Goal: Task Accomplishment & Management: Complete application form

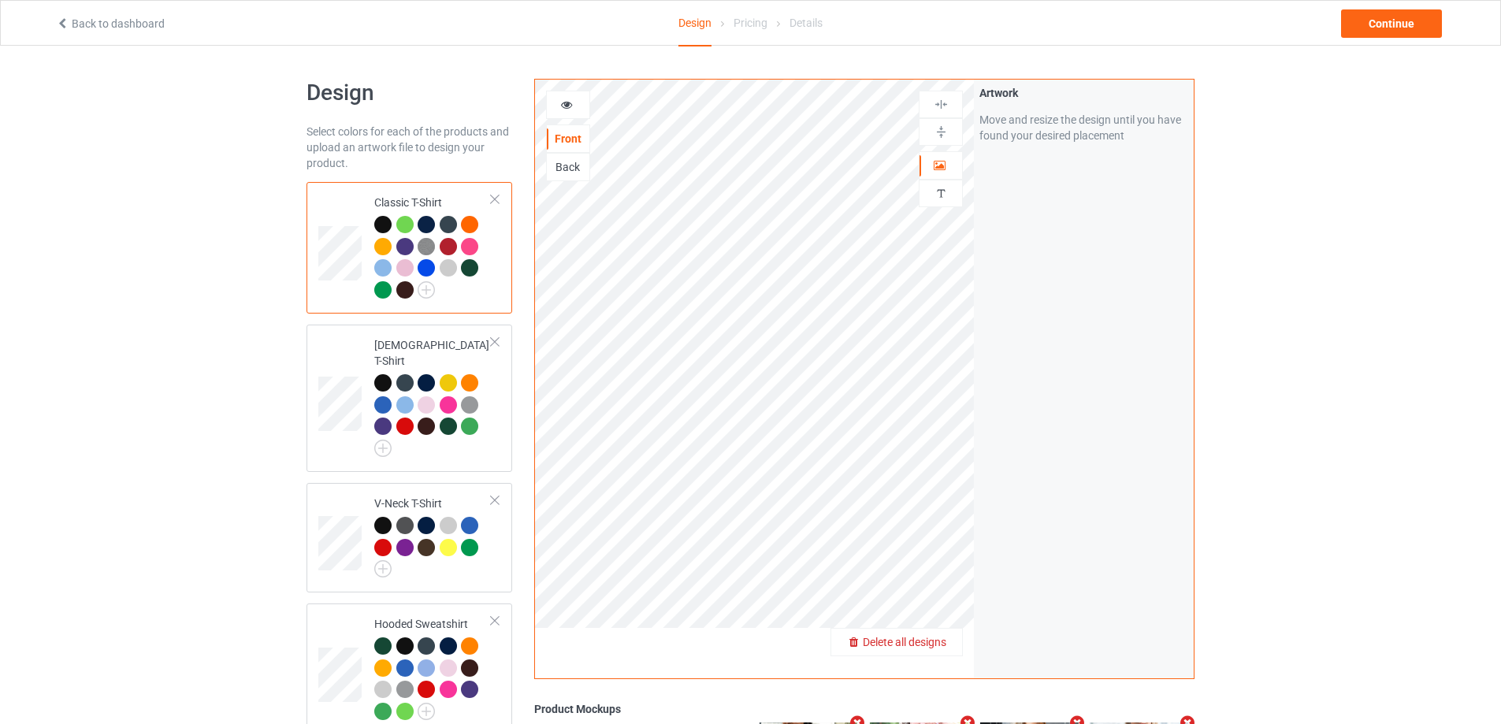
click at [931, 641] on span "Delete all designs" at bounding box center [905, 642] width 84 height 13
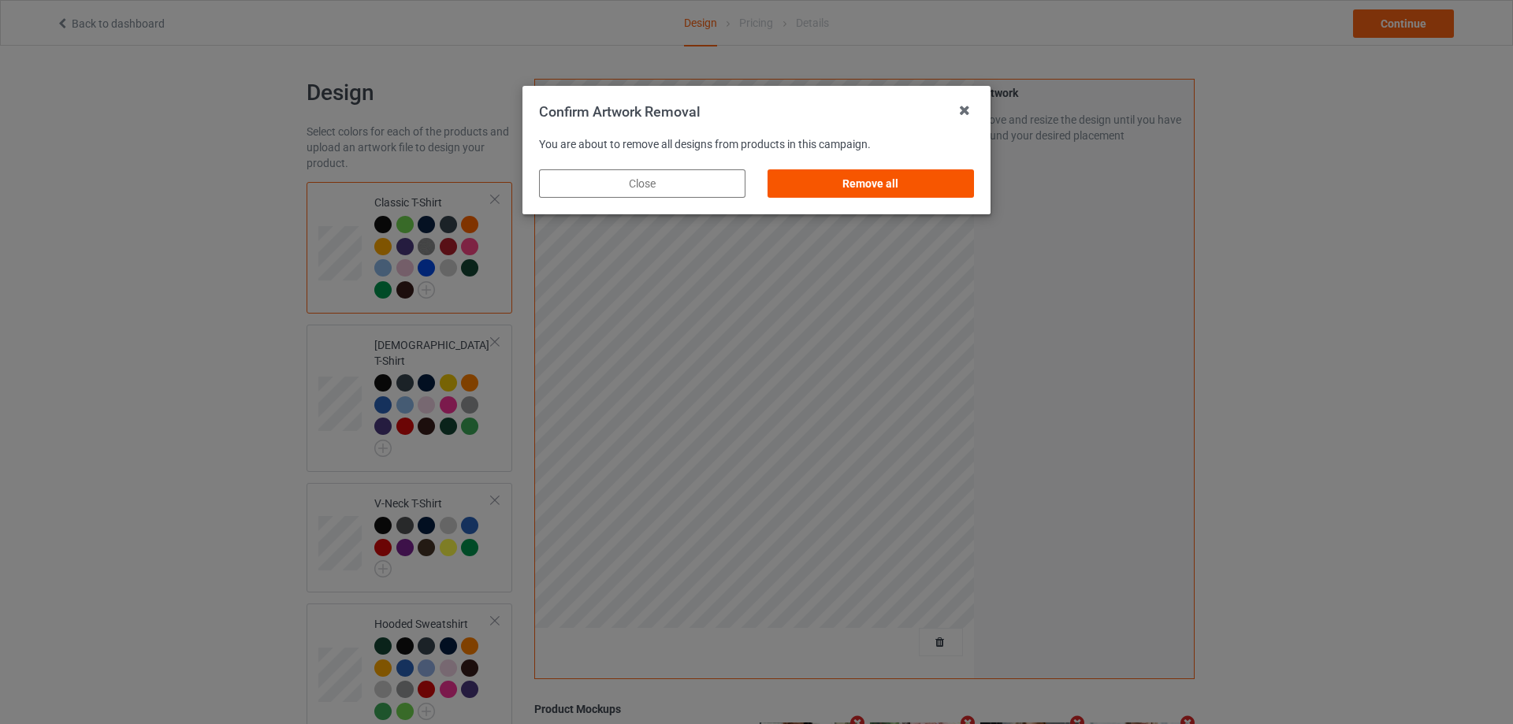
click at [886, 191] on div "Remove all" at bounding box center [870, 183] width 206 height 28
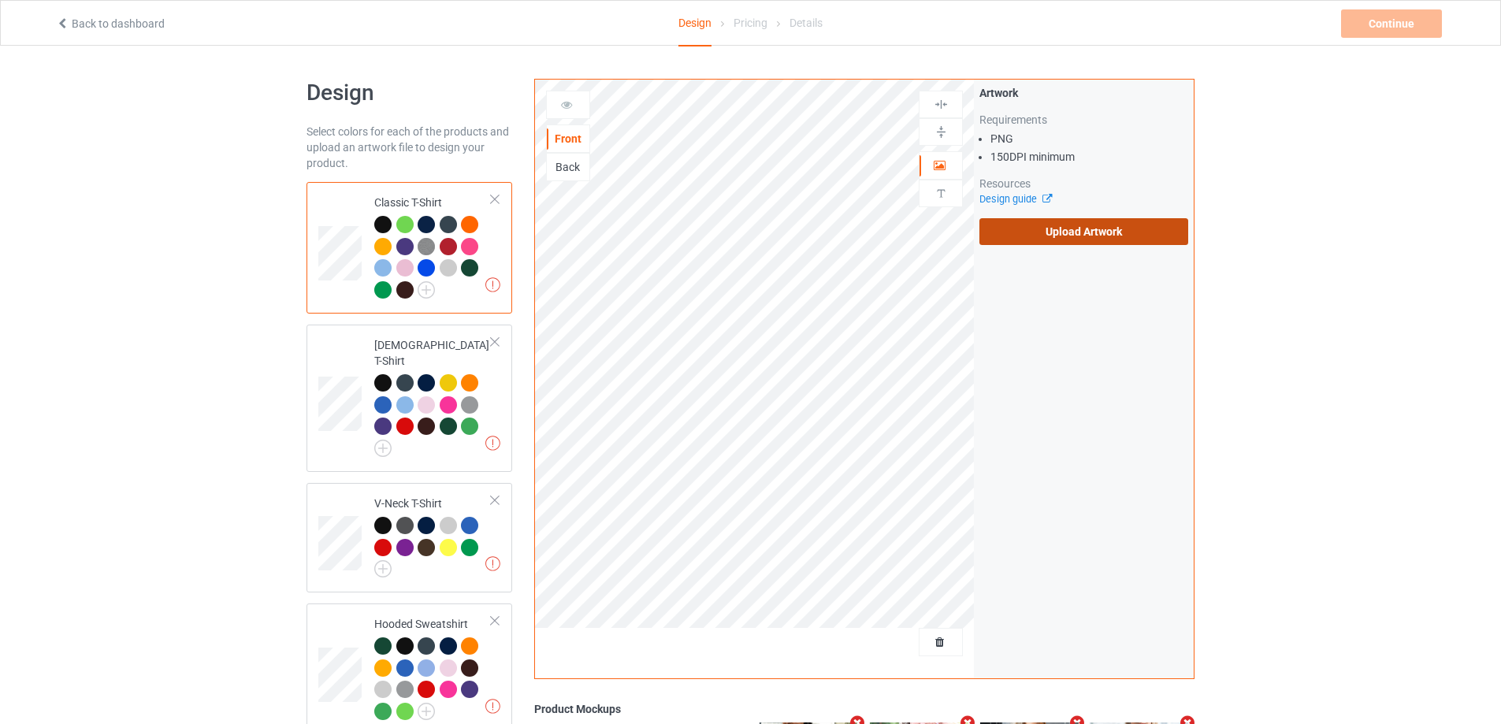
click at [1004, 219] on label "Upload Artwork" at bounding box center [1083, 231] width 209 height 27
click at [0, 0] on input "Upload Artwork" at bounding box center [0, 0] width 0 height 0
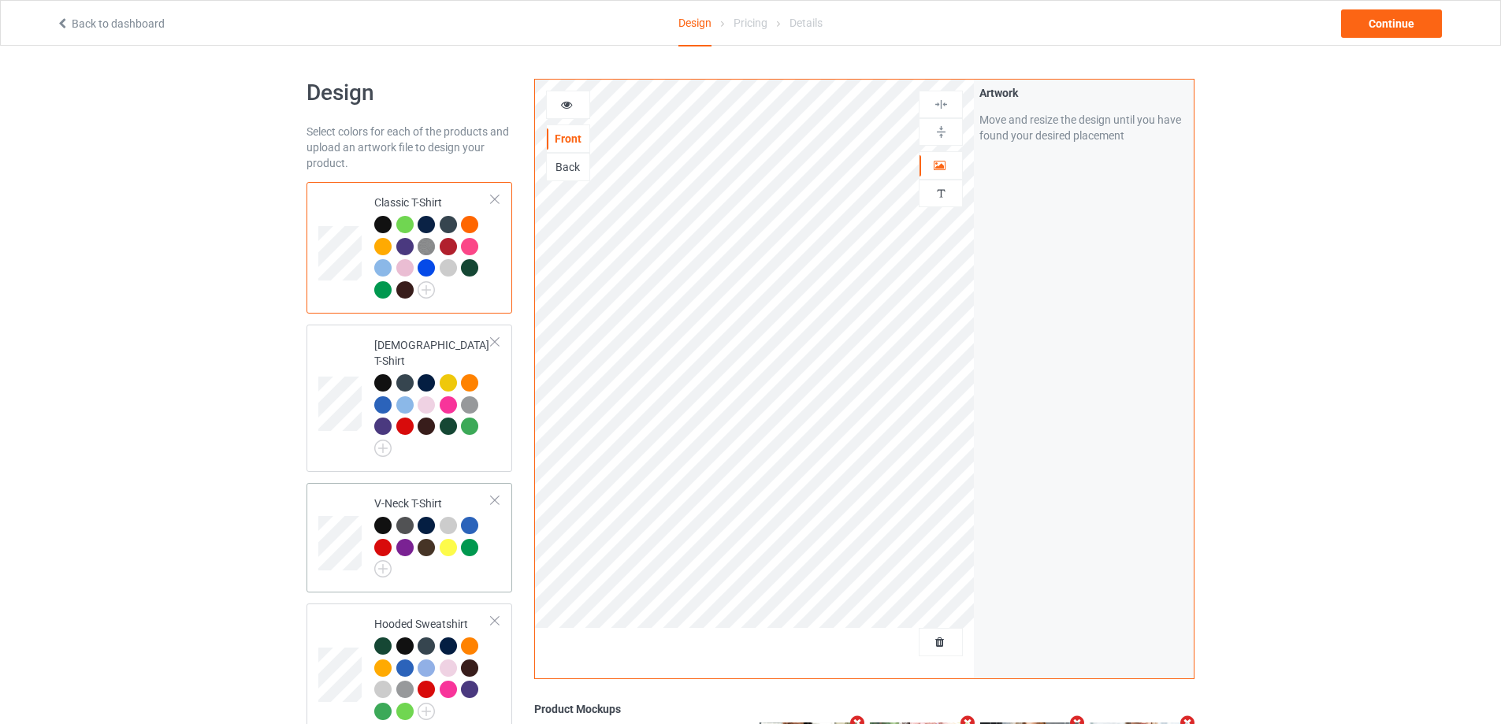
scroll to position [552, 0]
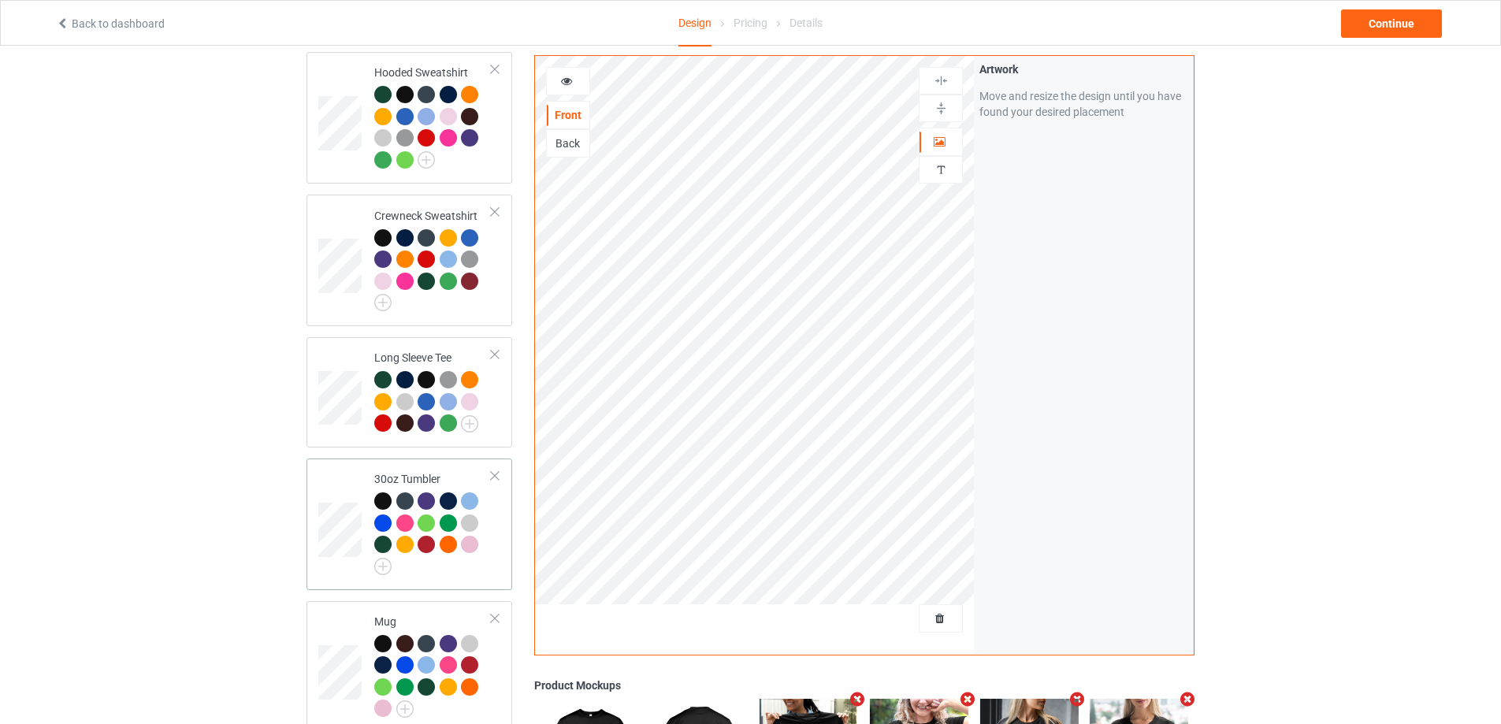
click at [488, 565] on td "30oz Tumbler" at bounding box center [433, 524] width 135 height 119
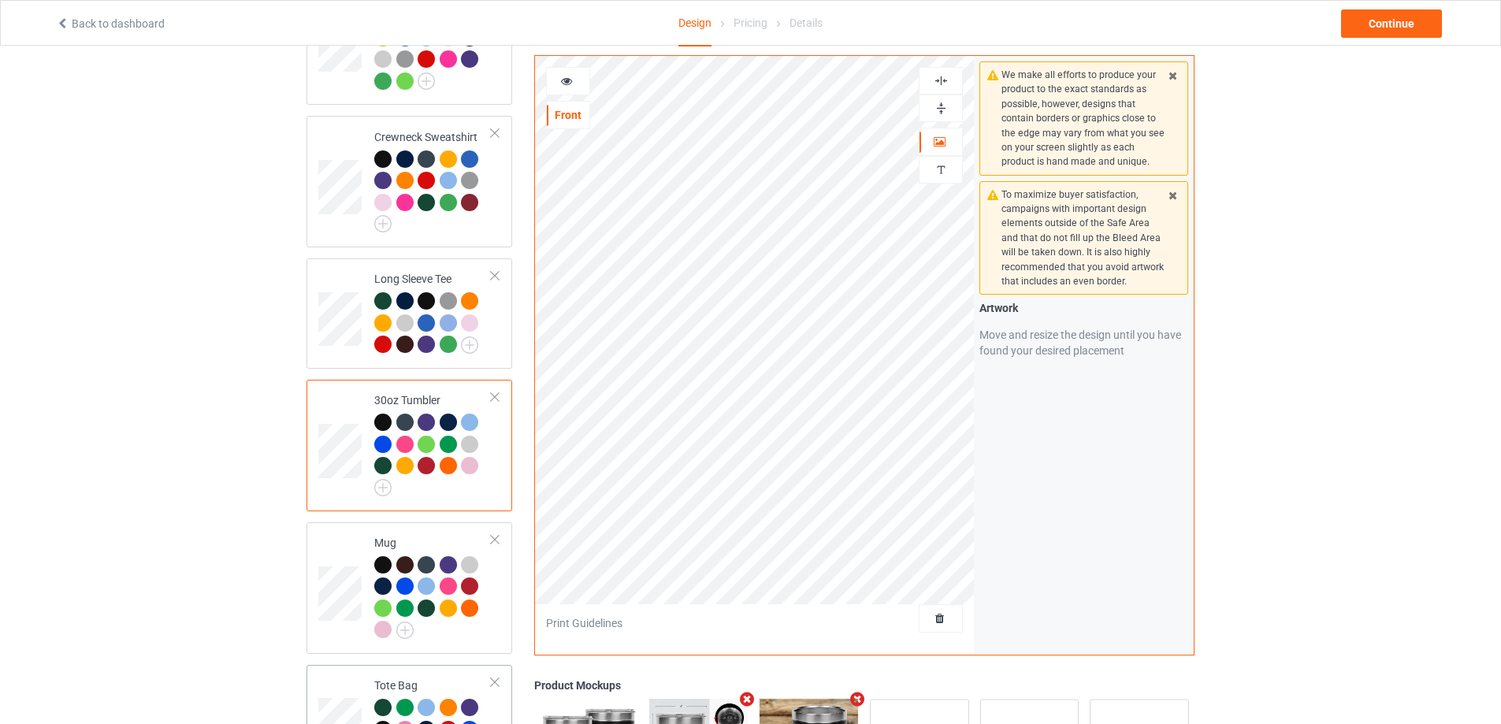
scroll to position [709, 0]
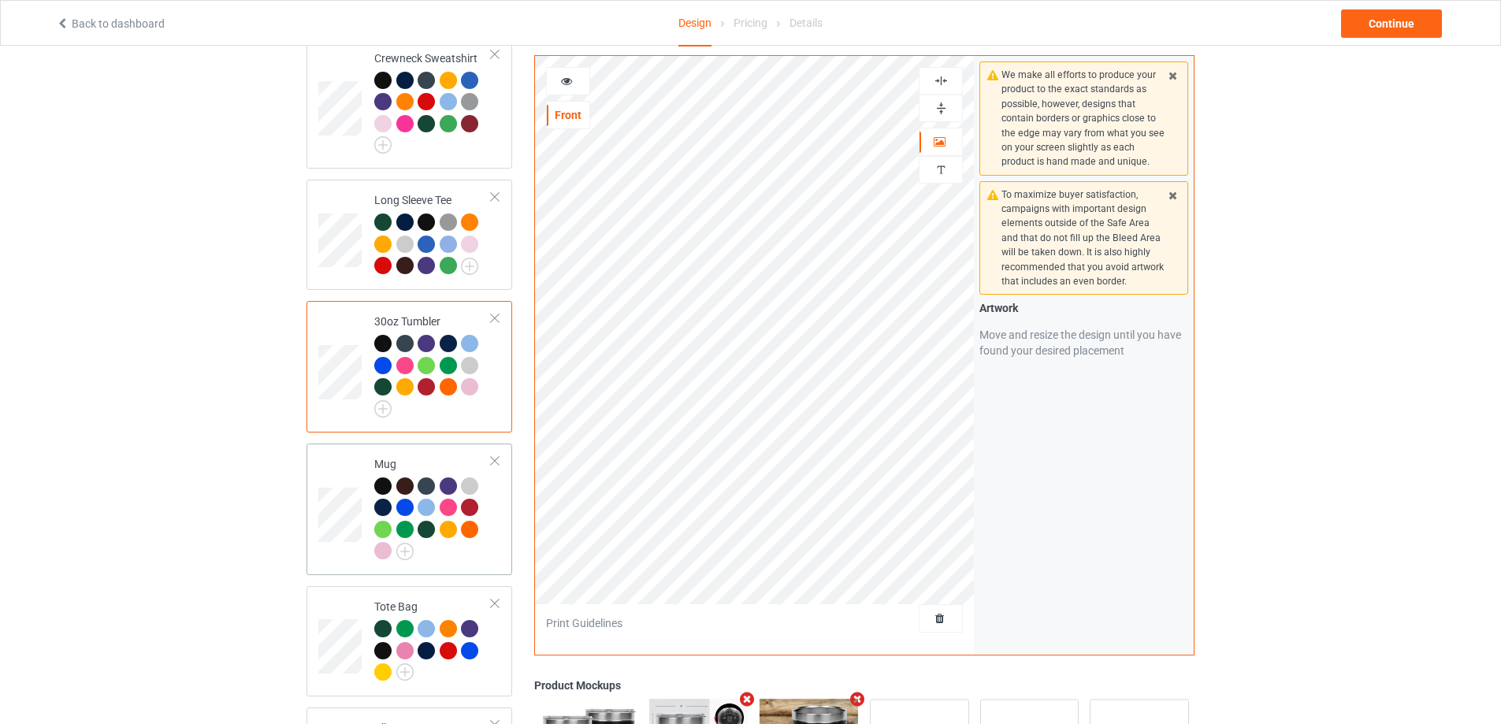
click at [492, 513] on td "Mug" at bounding box center [433, 509] width 135 height 119
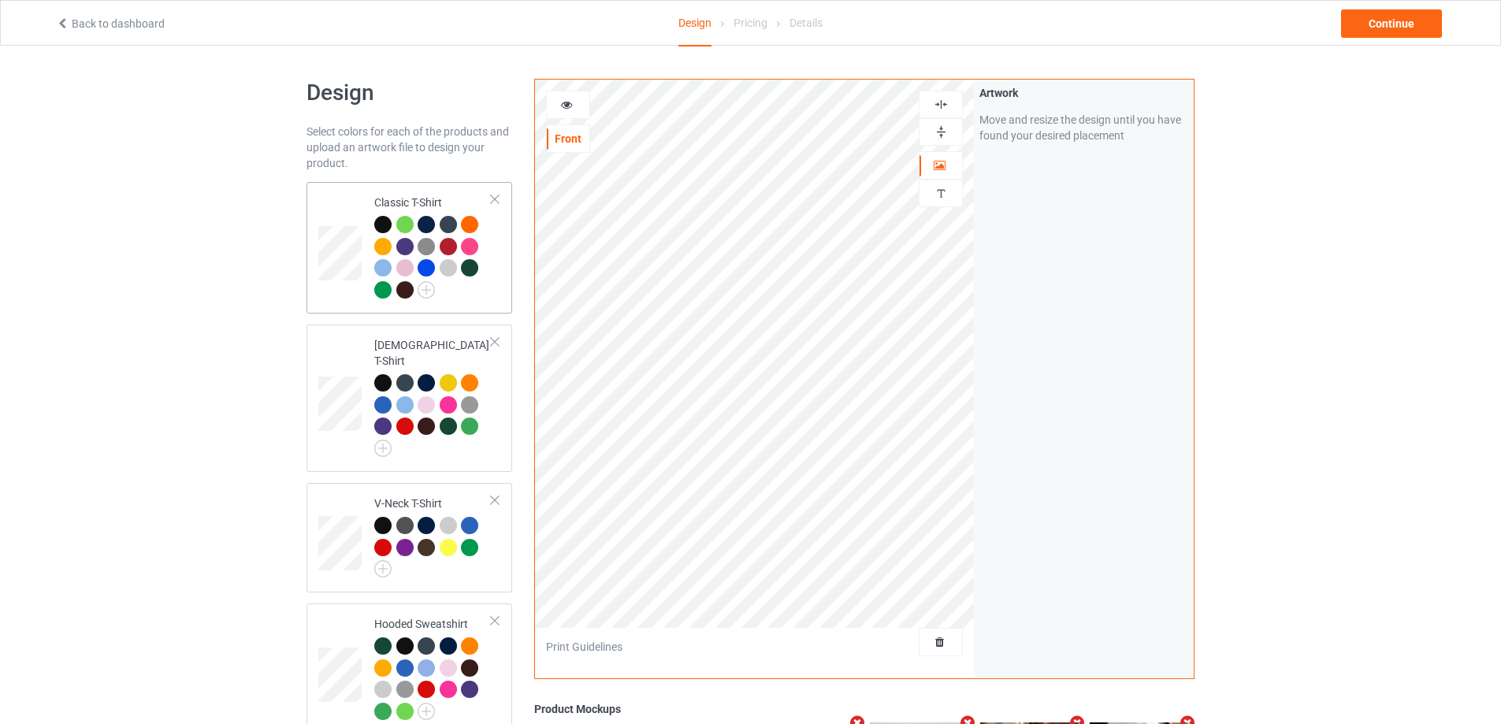
click at [490, 277] on div at bounding box center [432, 259] width 117 height 87
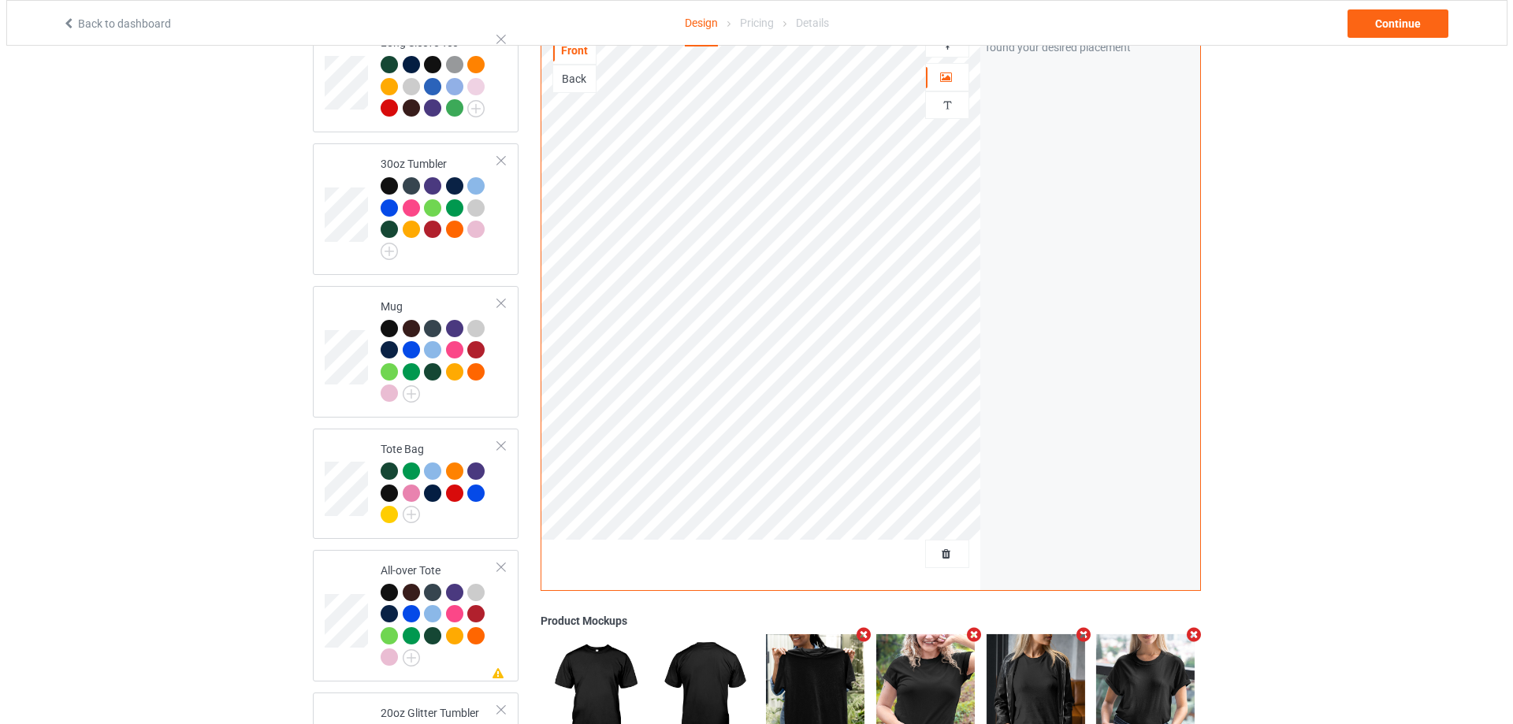
scroll to position [1066, 0]
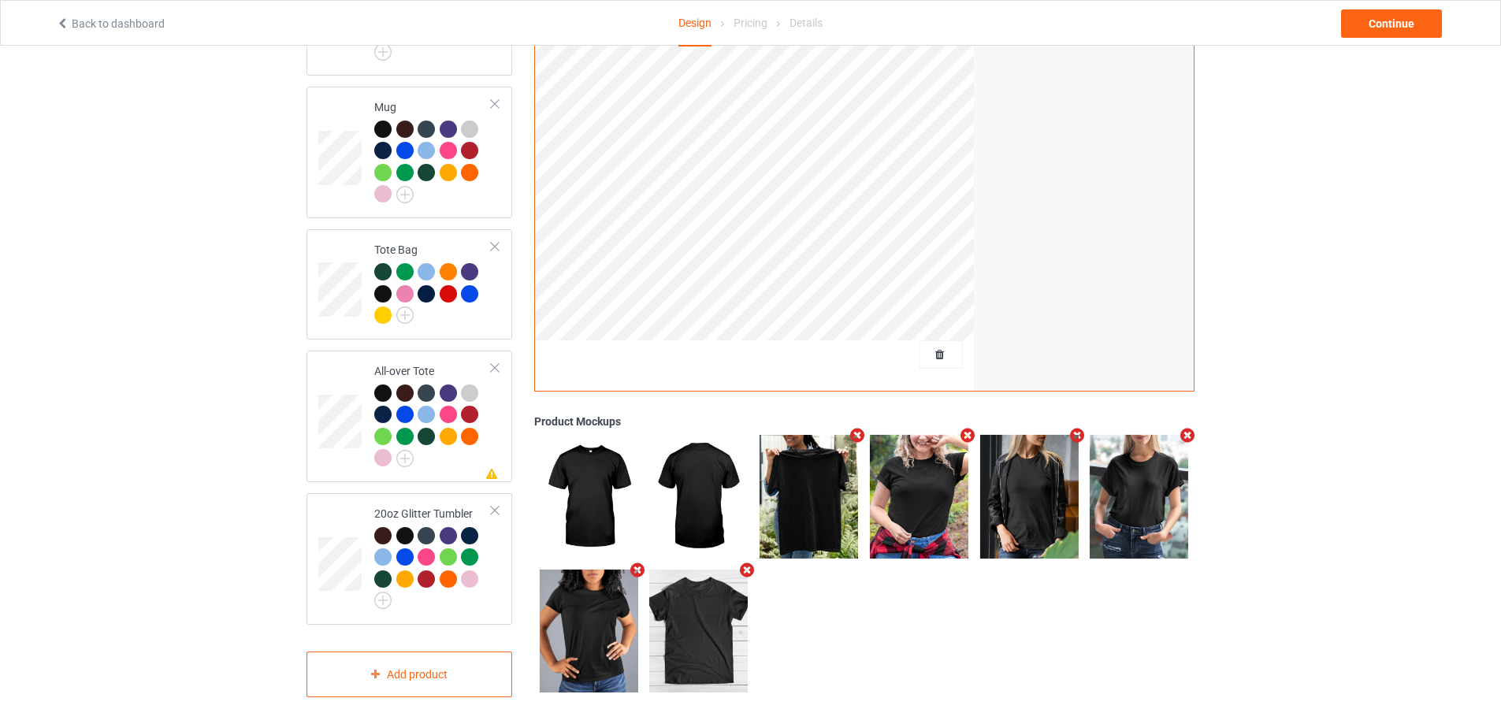
click at [970, 429] on icon "Remove mockup" at bounding box center [967, 435] width 20 height 17
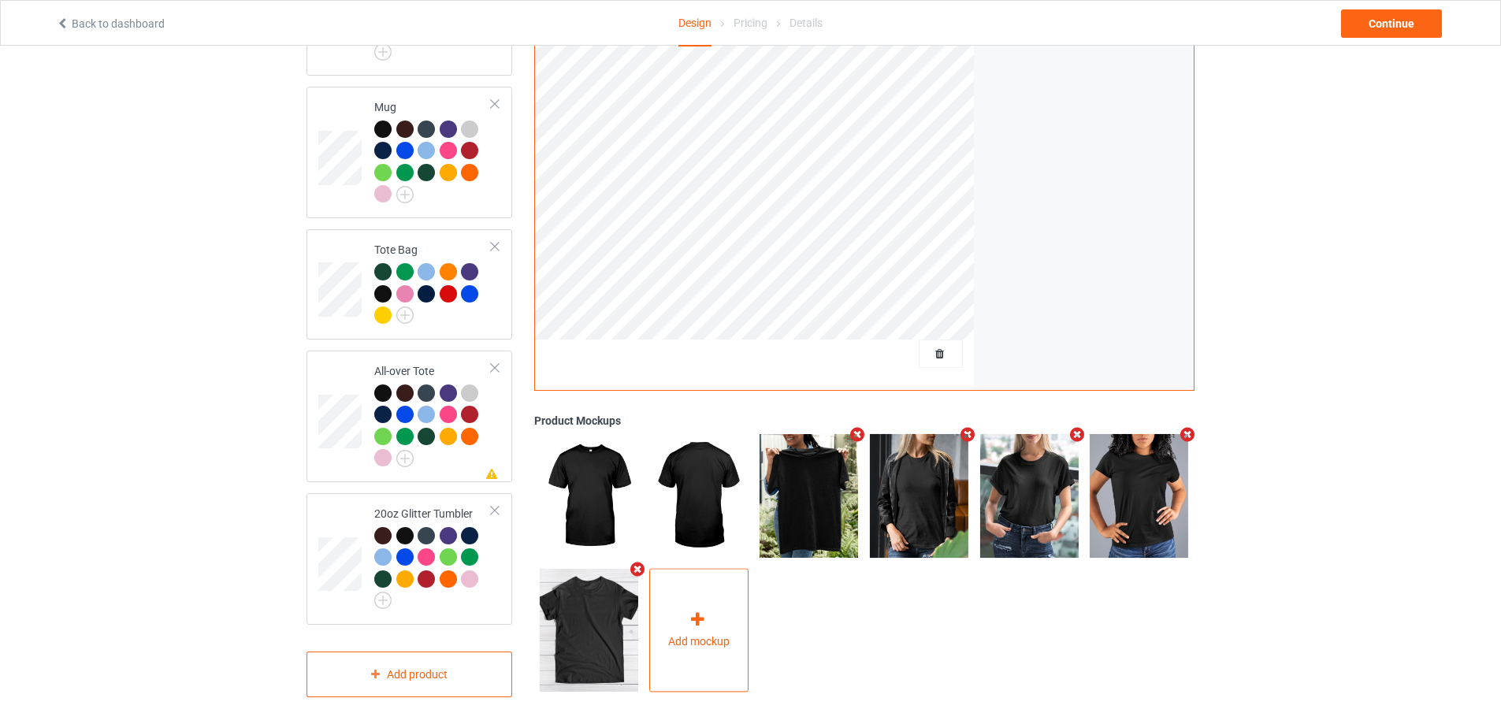
click at [665, 612] on div "Add mockup" at bounding box center [698, 630] width 99 height 124
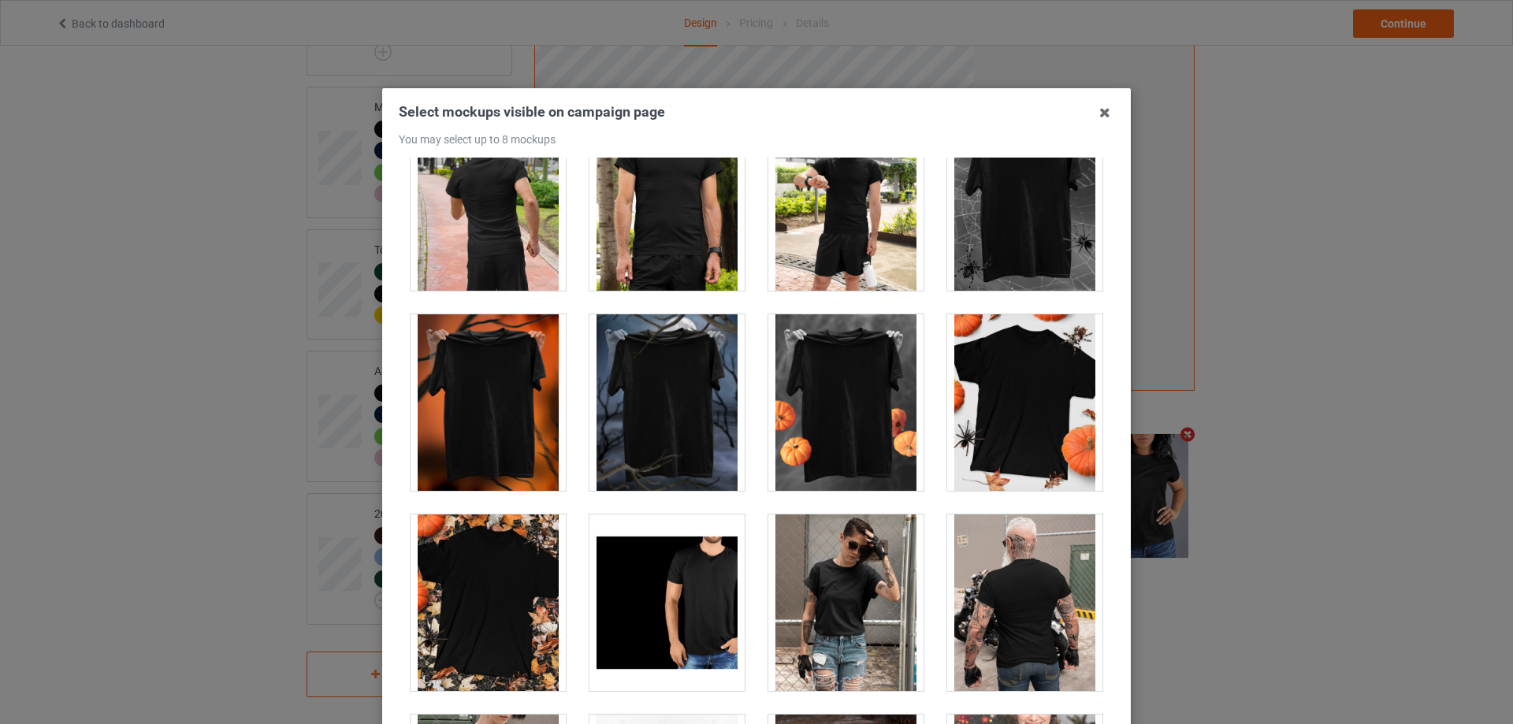
scroll to position [15387, 0]
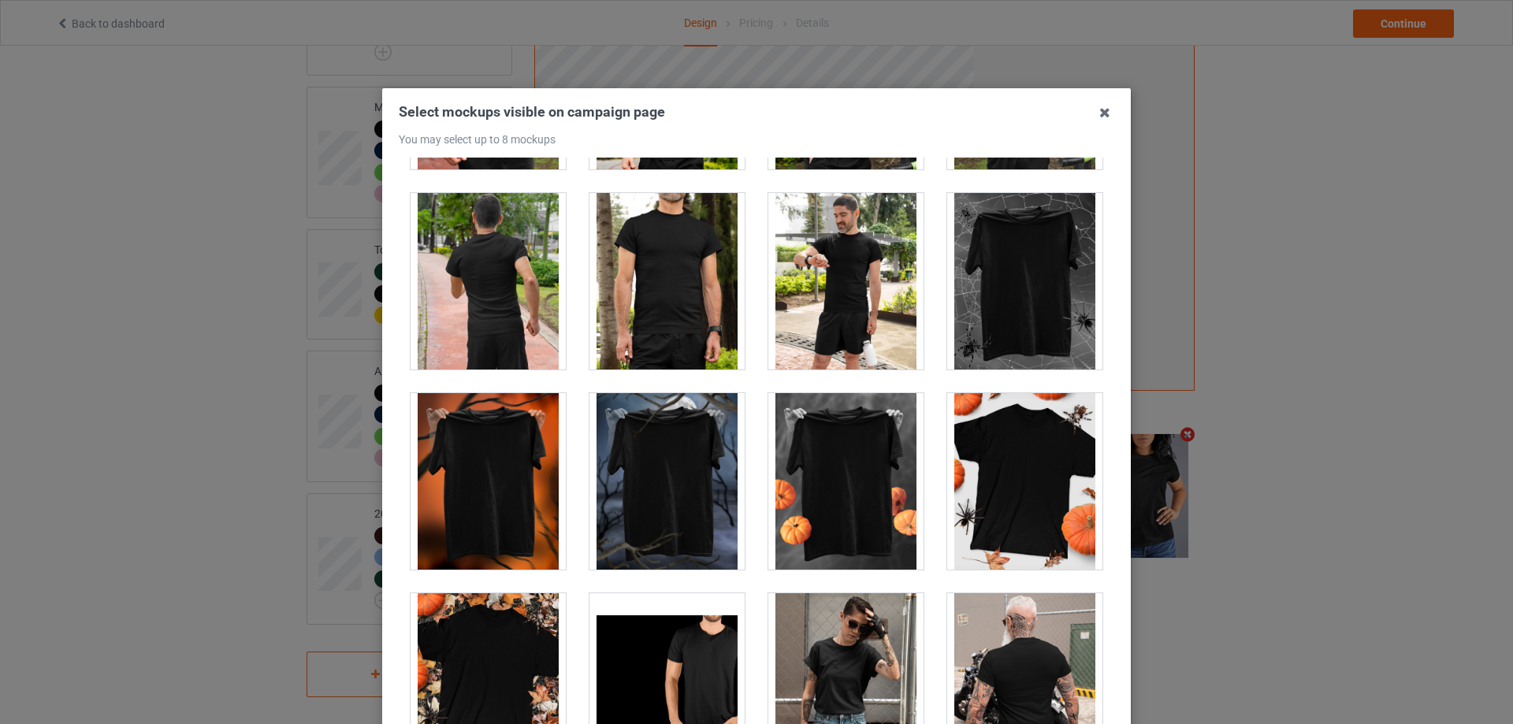
click at [1024, 276] on div at bounding box center [1024, 281] width 155 height 176
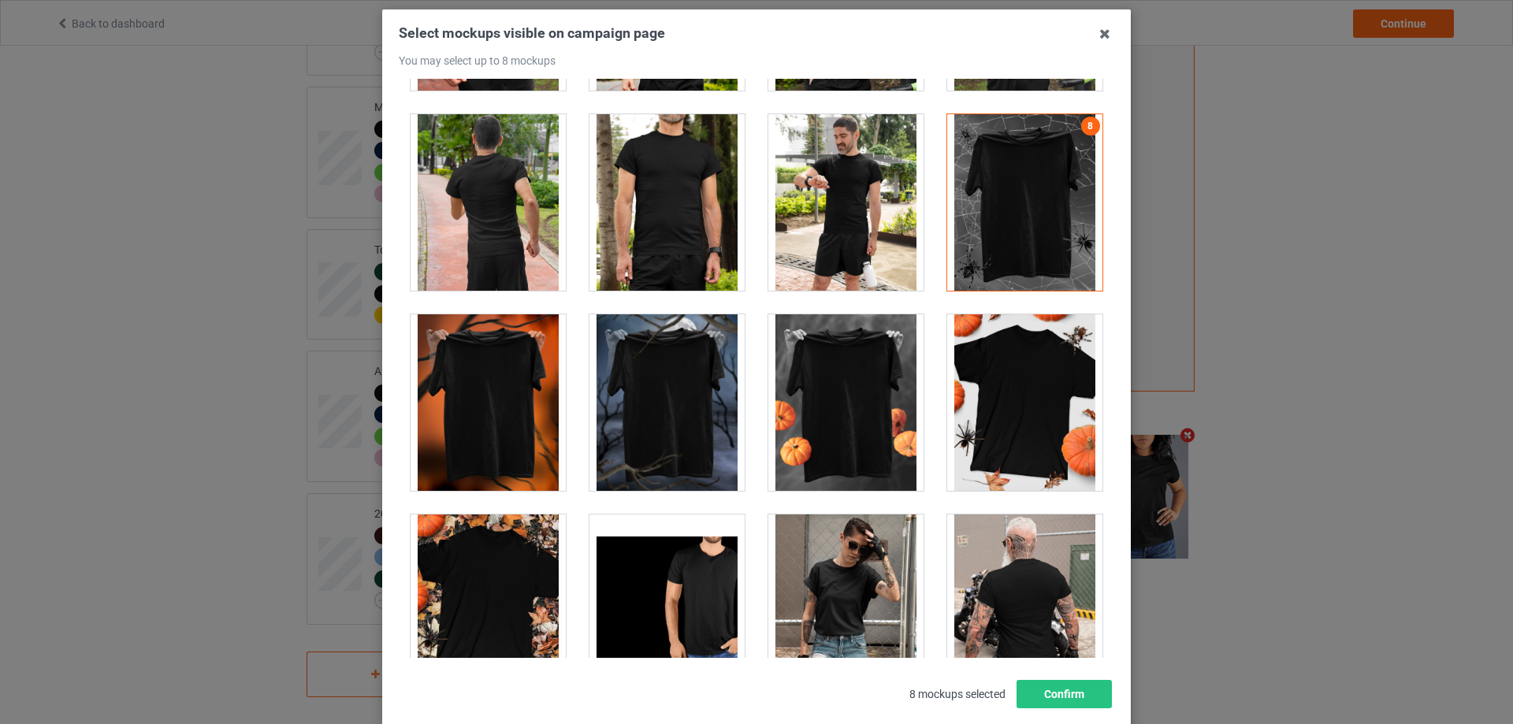
scroll to position [173, 0]
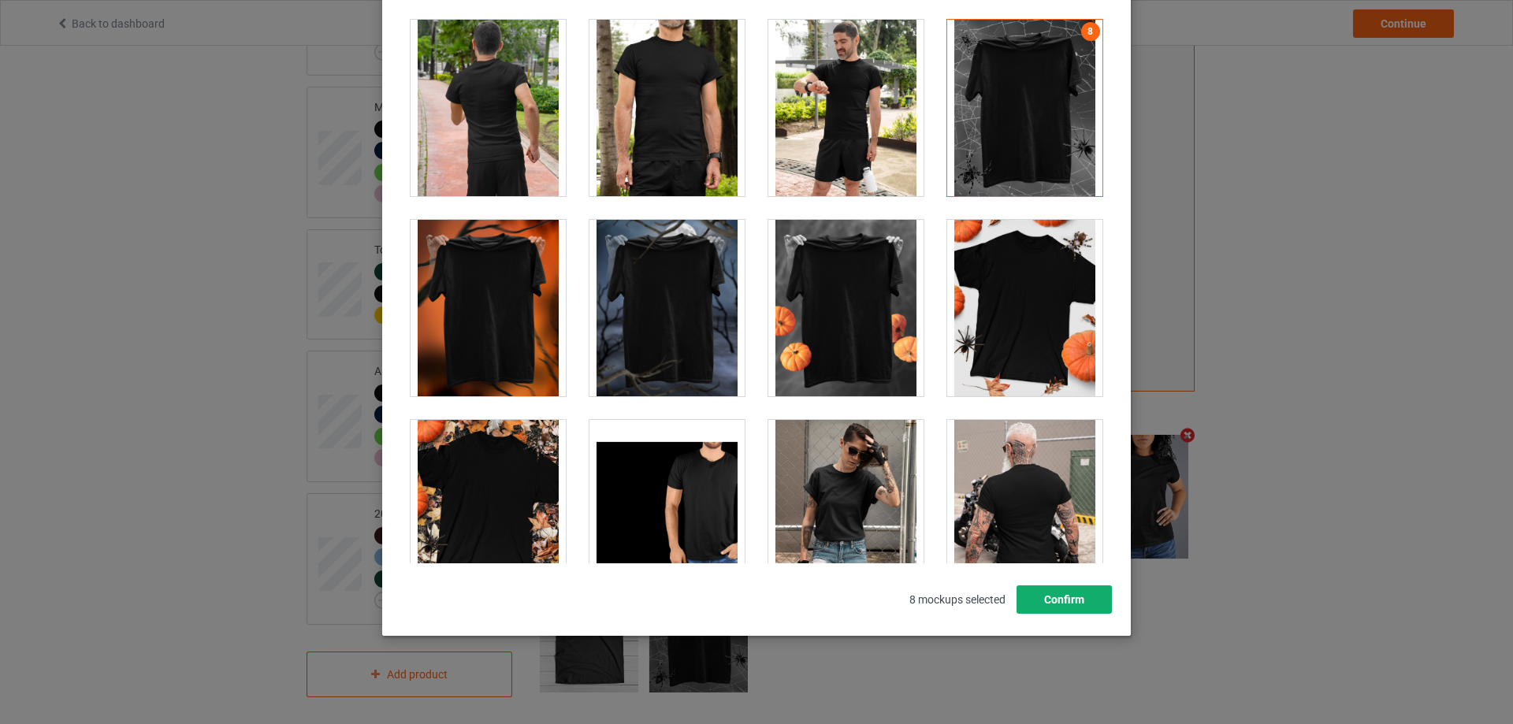
click at [1074, 603] on button "Confirm" at bounding box center [1063, 599] width 95 height 28
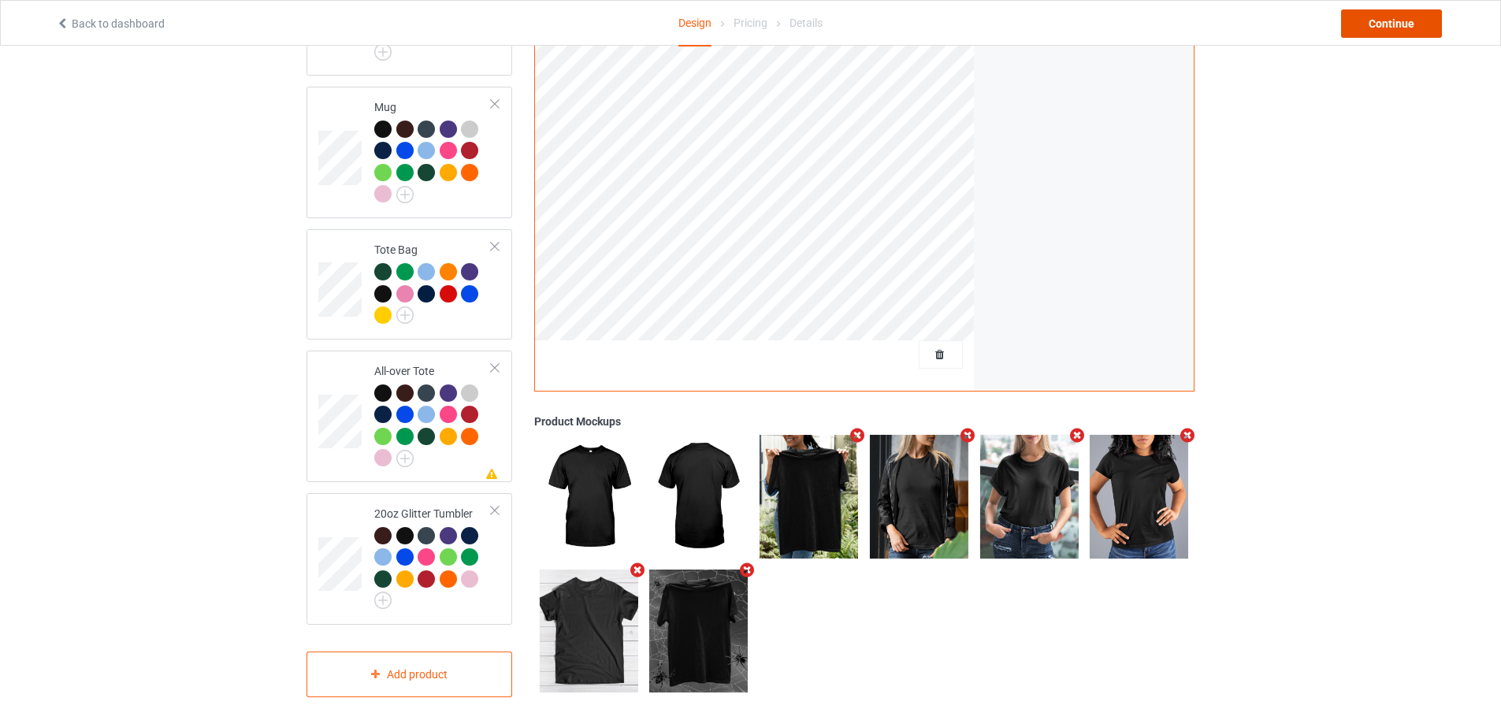
click at [1372, 28] on div "Continue" at bounding box center [1391, 23] width 101 height 28
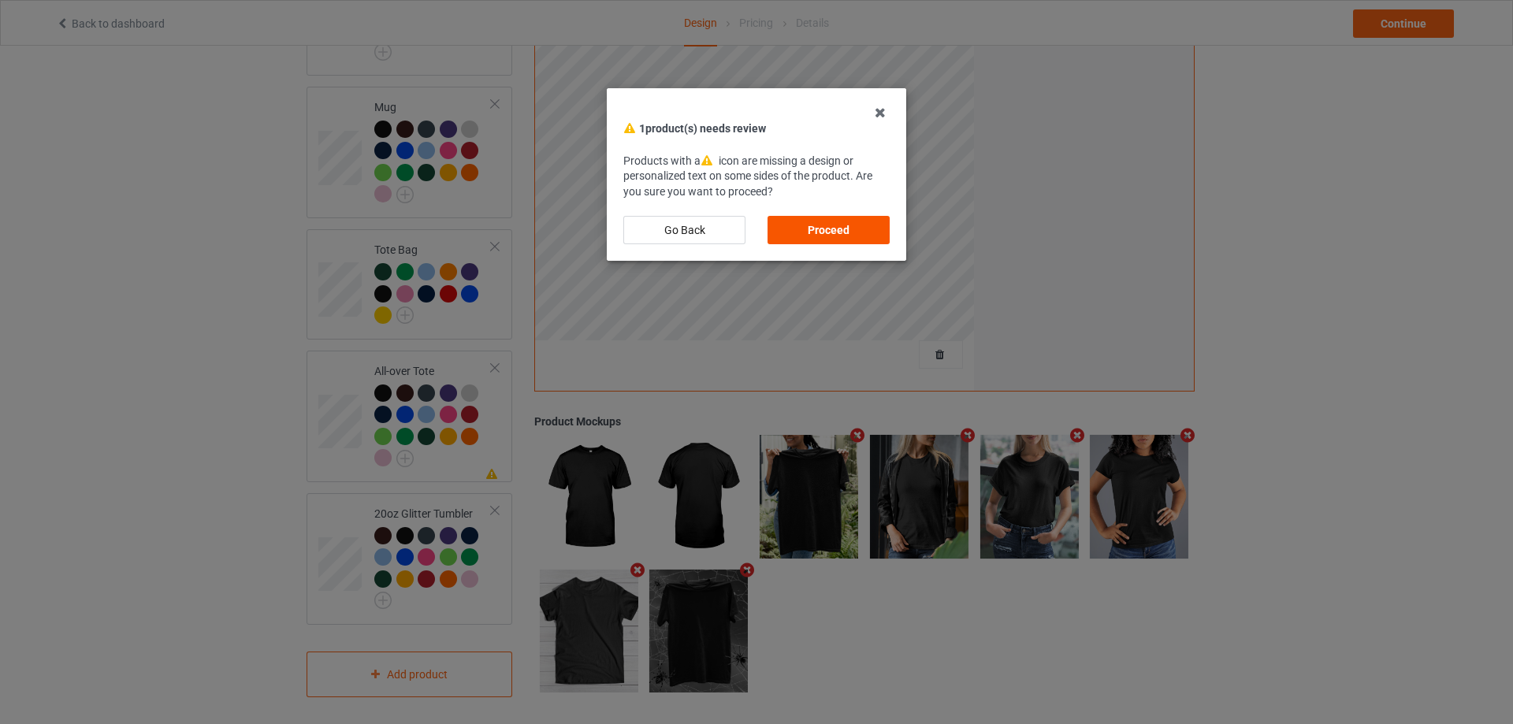
click at [803, 232] on div "Proceed" at bounding box center [828, 230] width 122 height 28
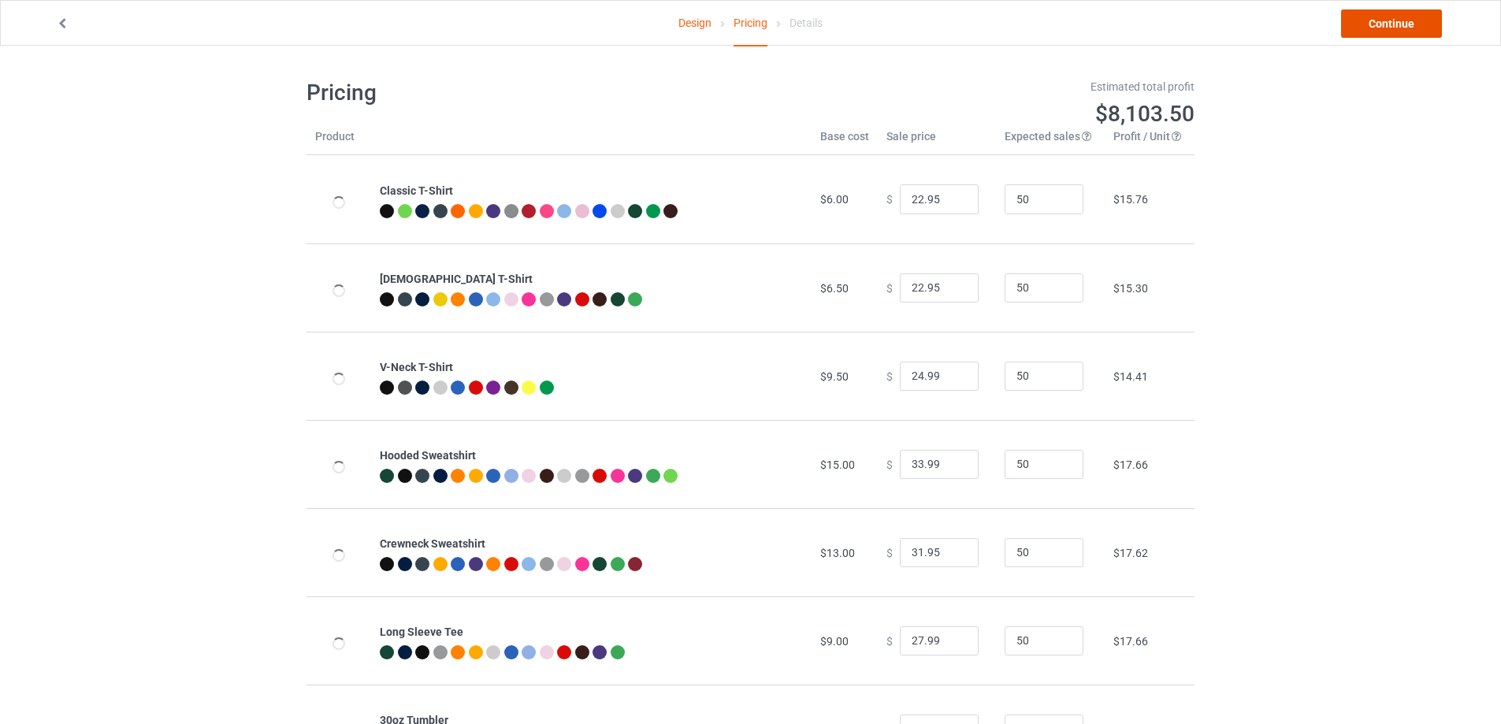
click at [1407, 26] on link "Continue" at bounding box center [1391, 23] width 101 height 28
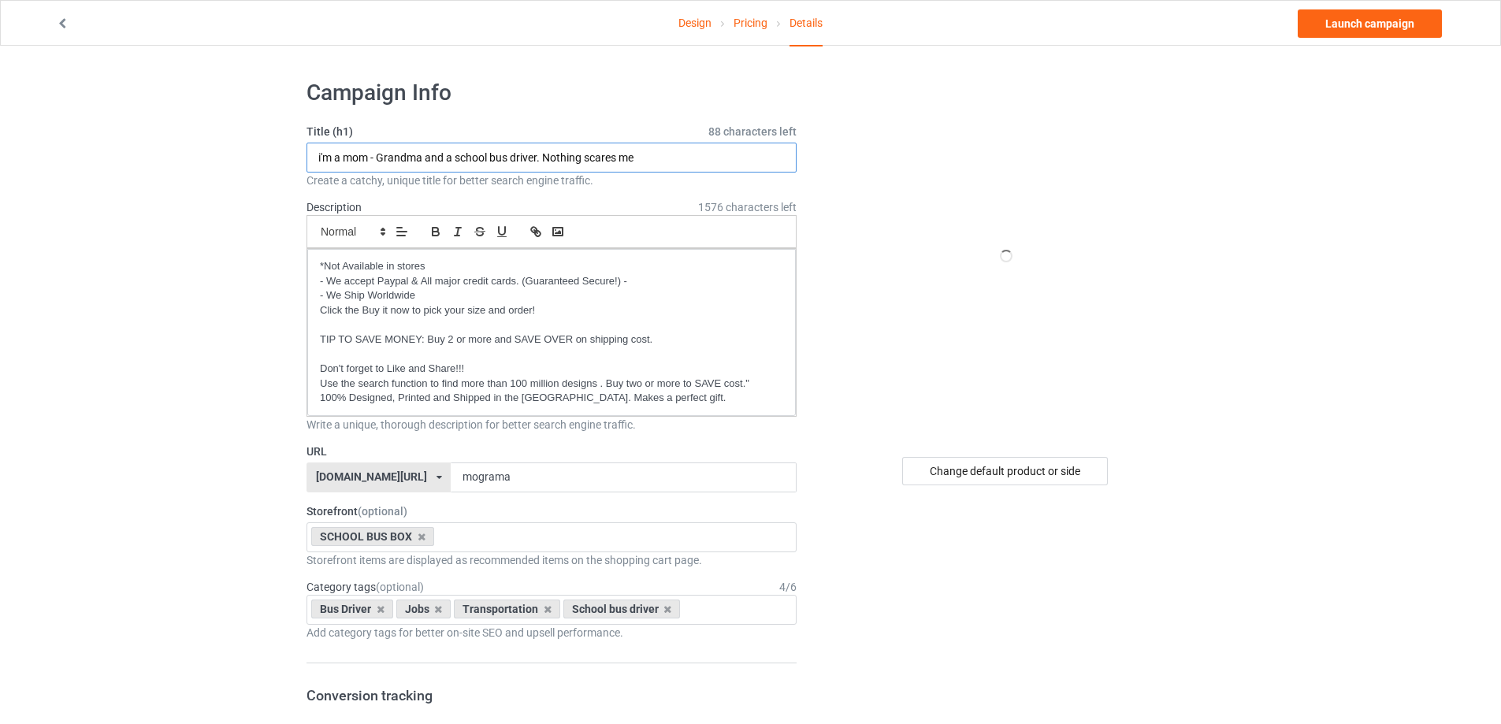
click at [496, 162] on input "i'm a mom - Grandma and a school bus driver. Nothing scares me" at bounding box center [552, 158] width 490 height 30
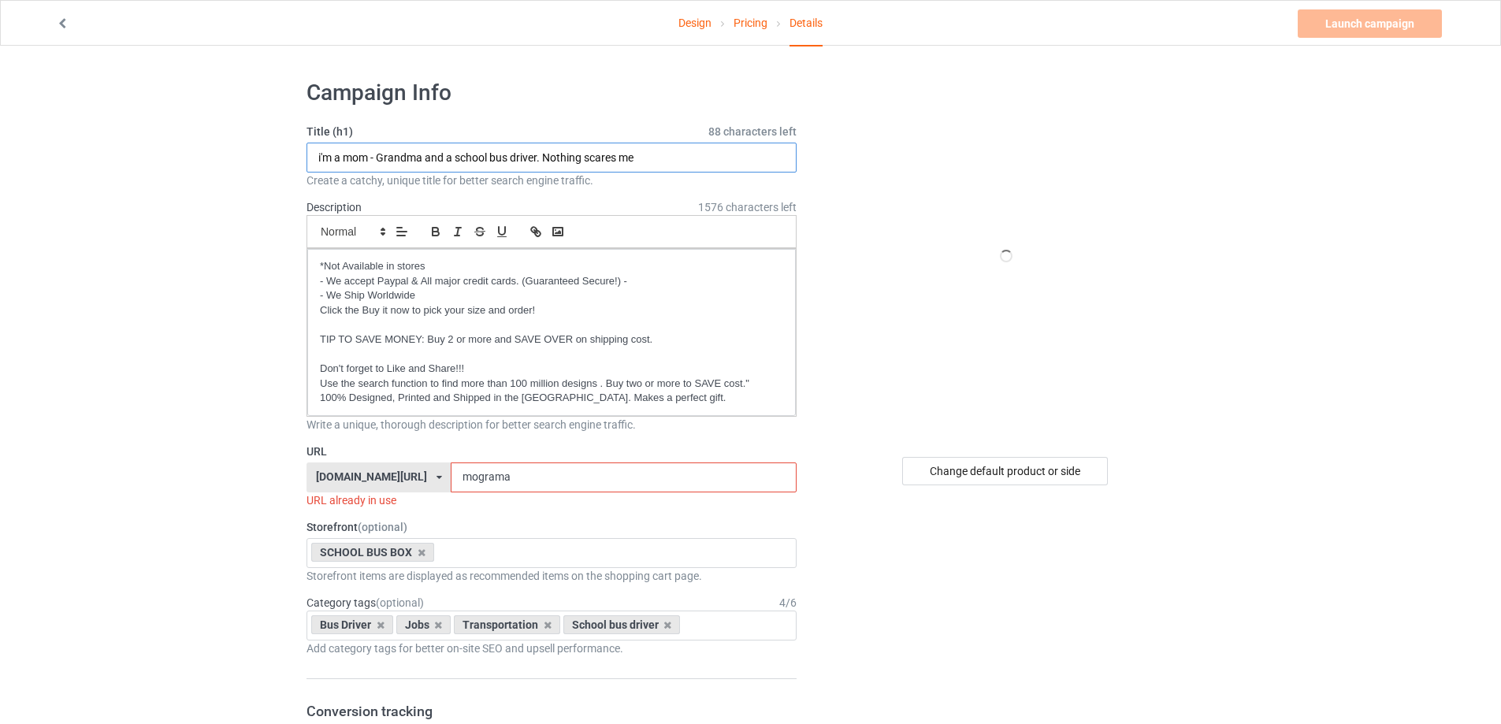
click at [496, 162] on input "i'm a mom - Grandma and a school bus driver. Nothing scares me" at bounding box center [552, 158] width 490 height 30
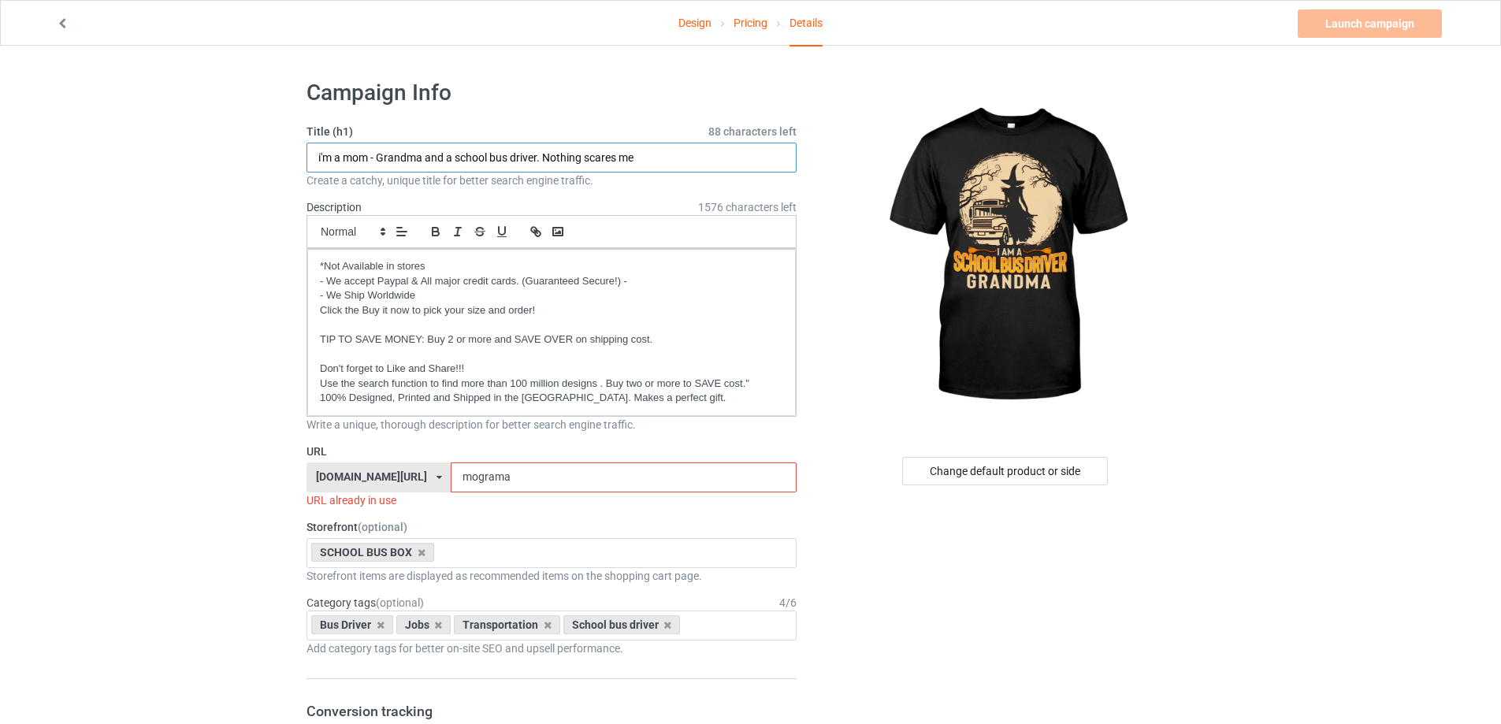
click at [495, 162] on input "i'm a mom - Grandma and a school bus driver. Nothing scares me" at bounding box center [552, 158] width 490 height 30
type input "I am a school bus driver grandma"
click at [524, 476] on input "mograma" at bounding box center [623, 478] width 345 height 30
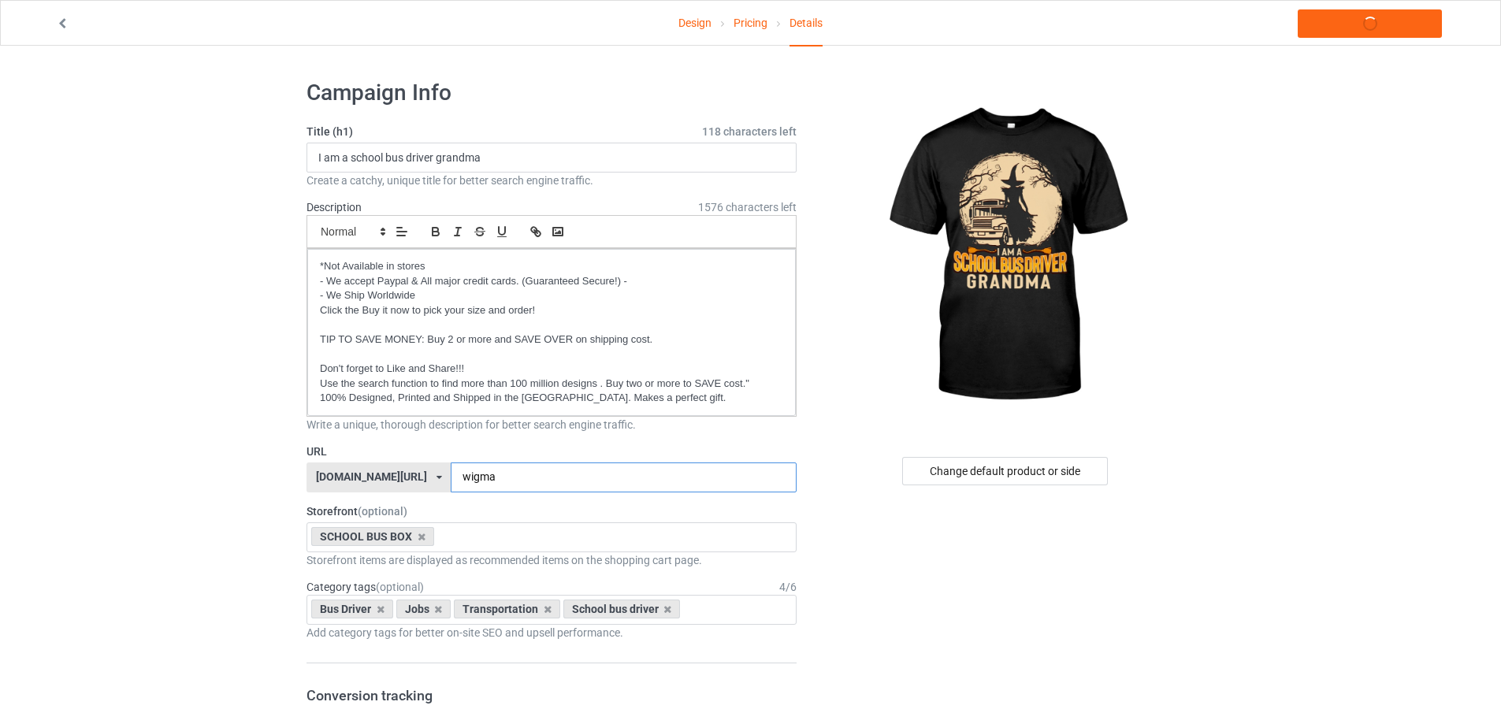
scroll to position [394, 0]
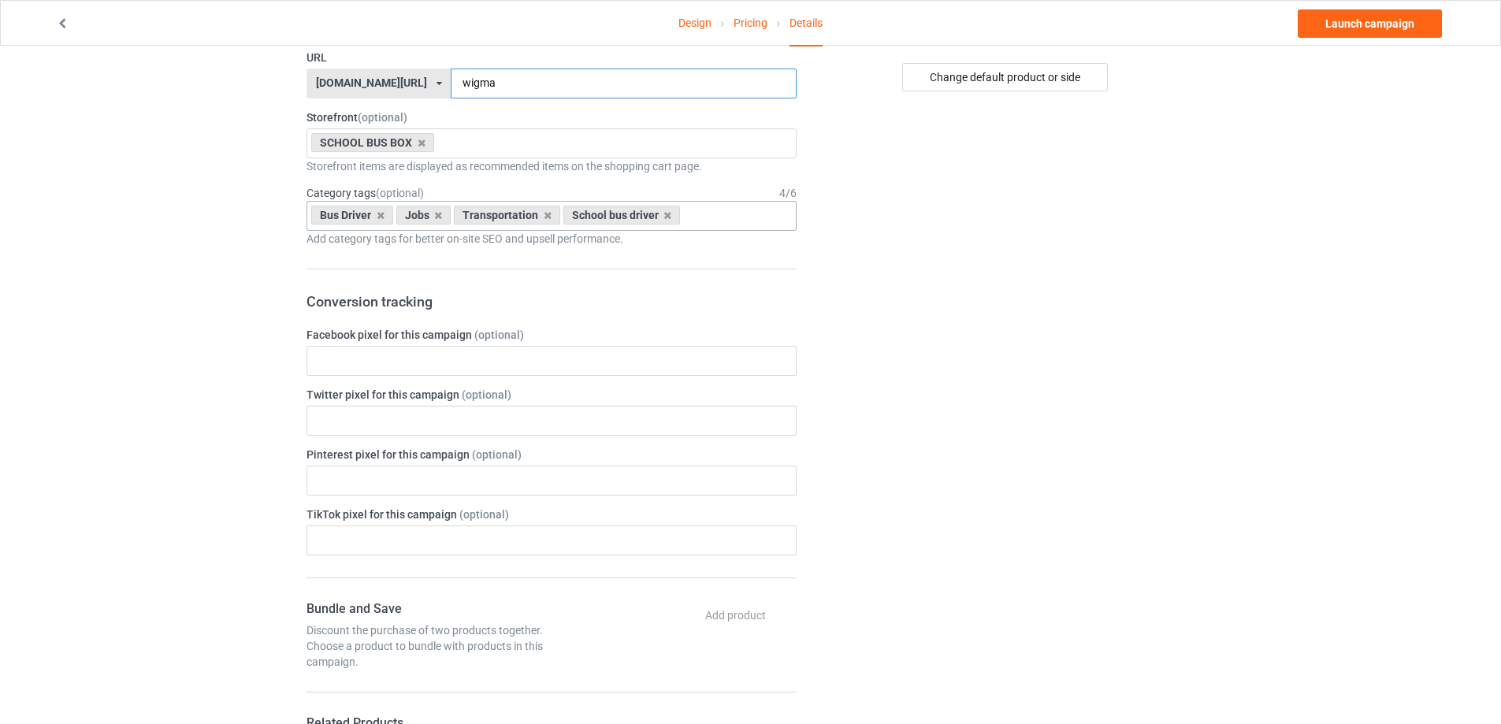
type input "wigma"
click at [736, 216] on div "Bus Driver Jobs Transportation School bus driver Age > [DEMOGRAPHIC_DATA] > 1 A…" at bounding box center [552, 216] width 490 height 30
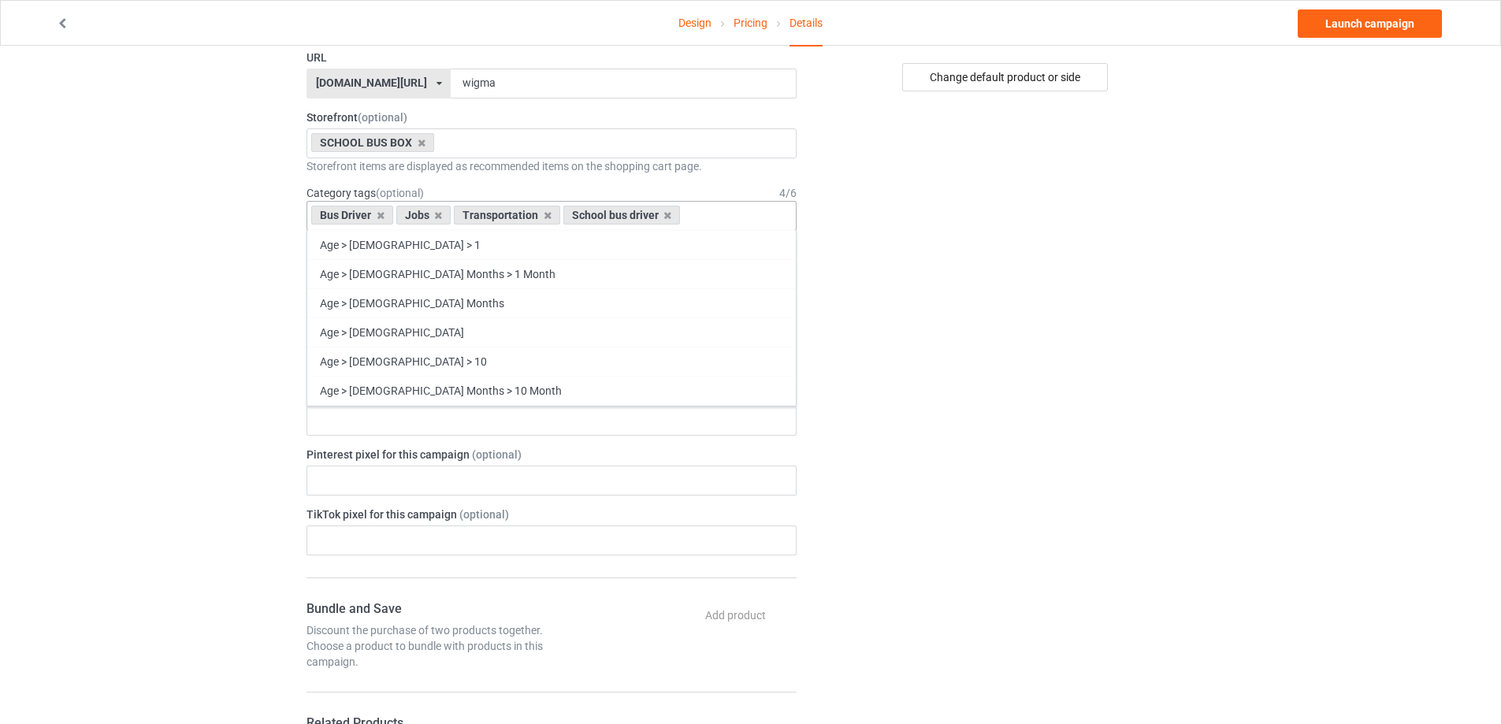
click at [381, 215] on icon at bounding box center [381, 215] width 8 height 10
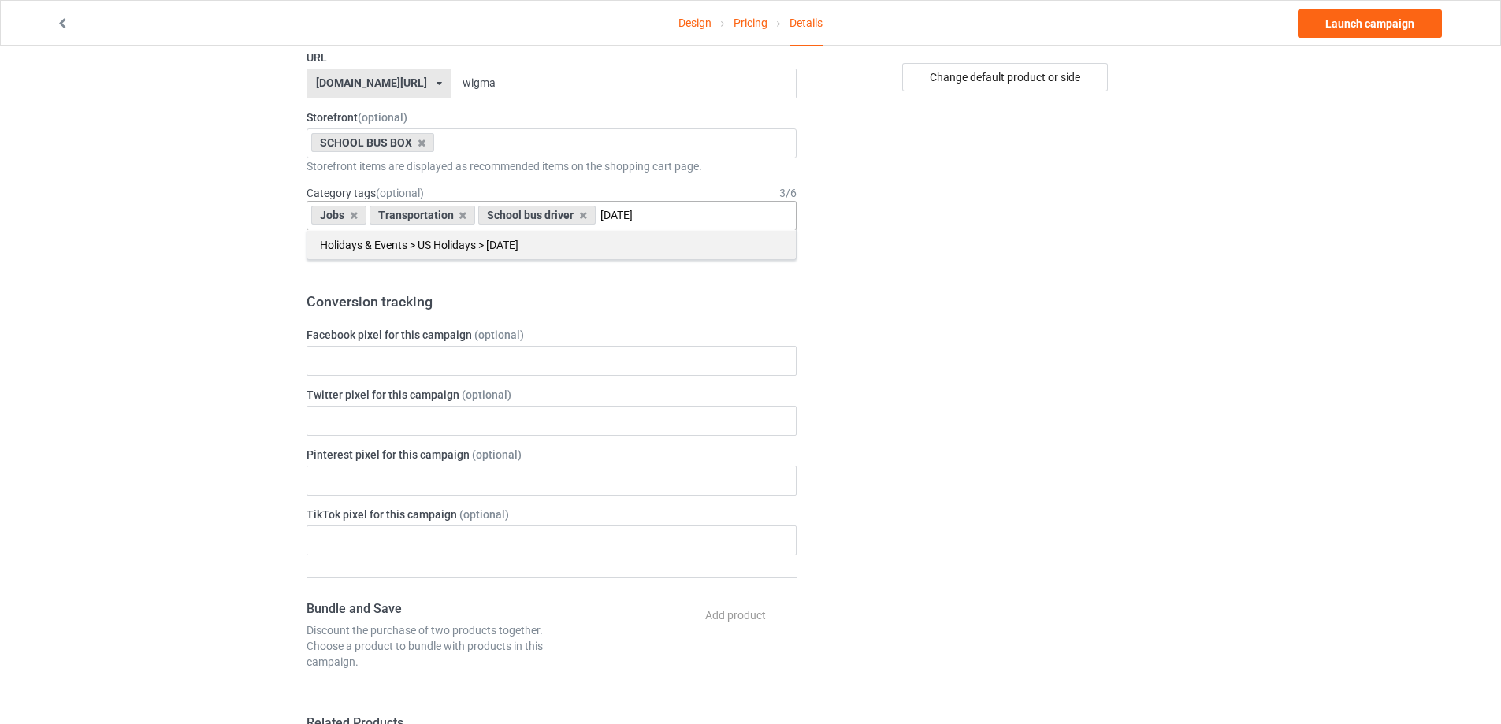
type input "[DATE]"
click at [523, 241] on div "Holidays & Events > US Holidays > [DATE]" at bounding box center [551, 244] width 489 height 29
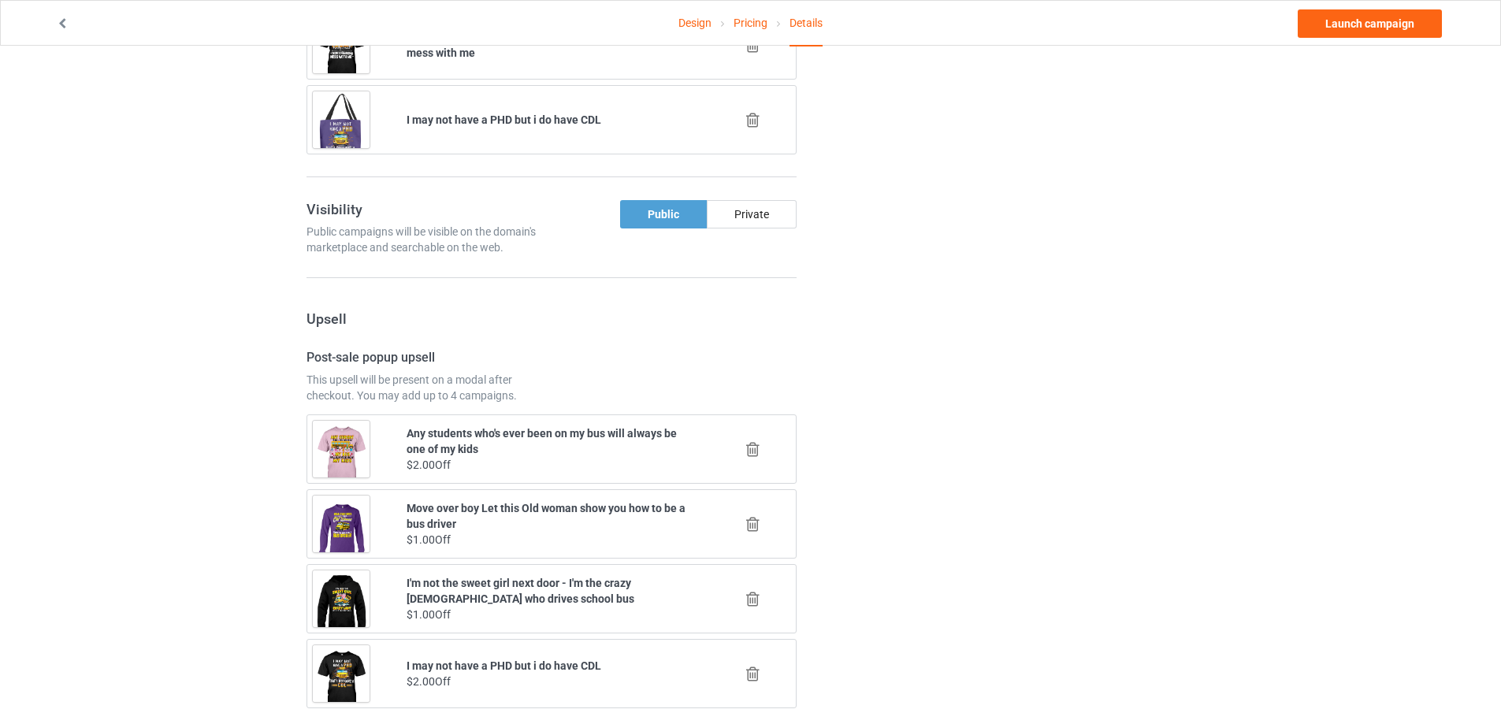
scroll to position [946, 0]
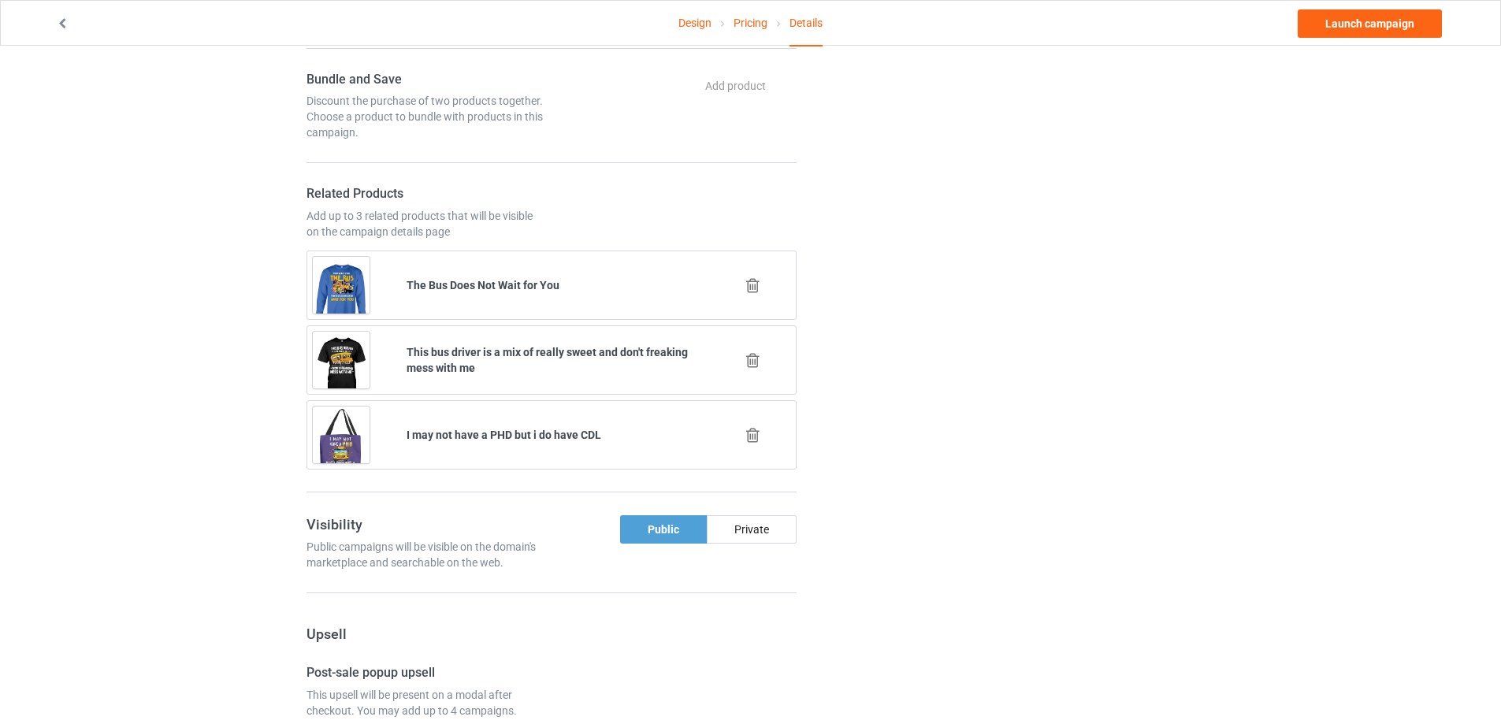
click at [752, 436] on icon at bounding box center [753, 435] width 20 height 17
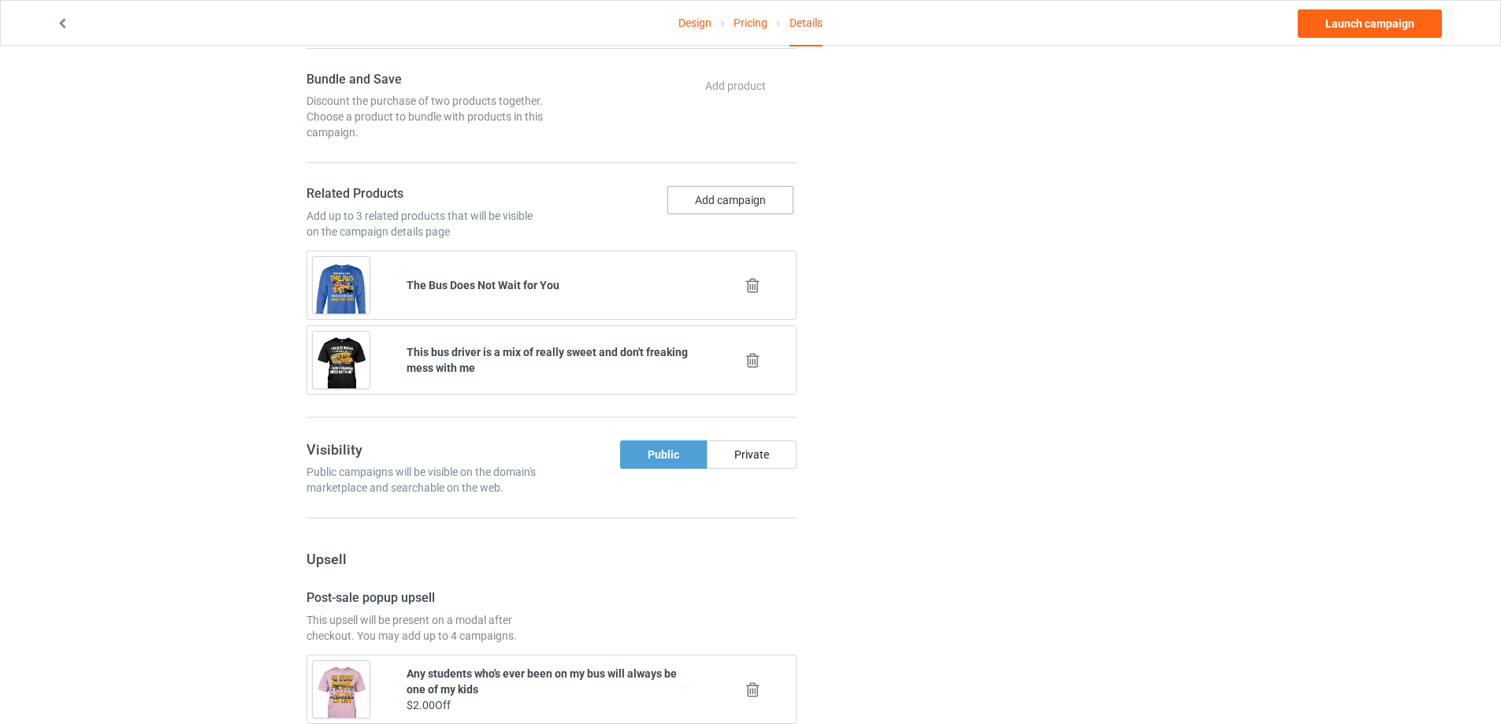
click at [715, 202] on button "Add campaign" at bounding box center [730, 200] width 126 height 28
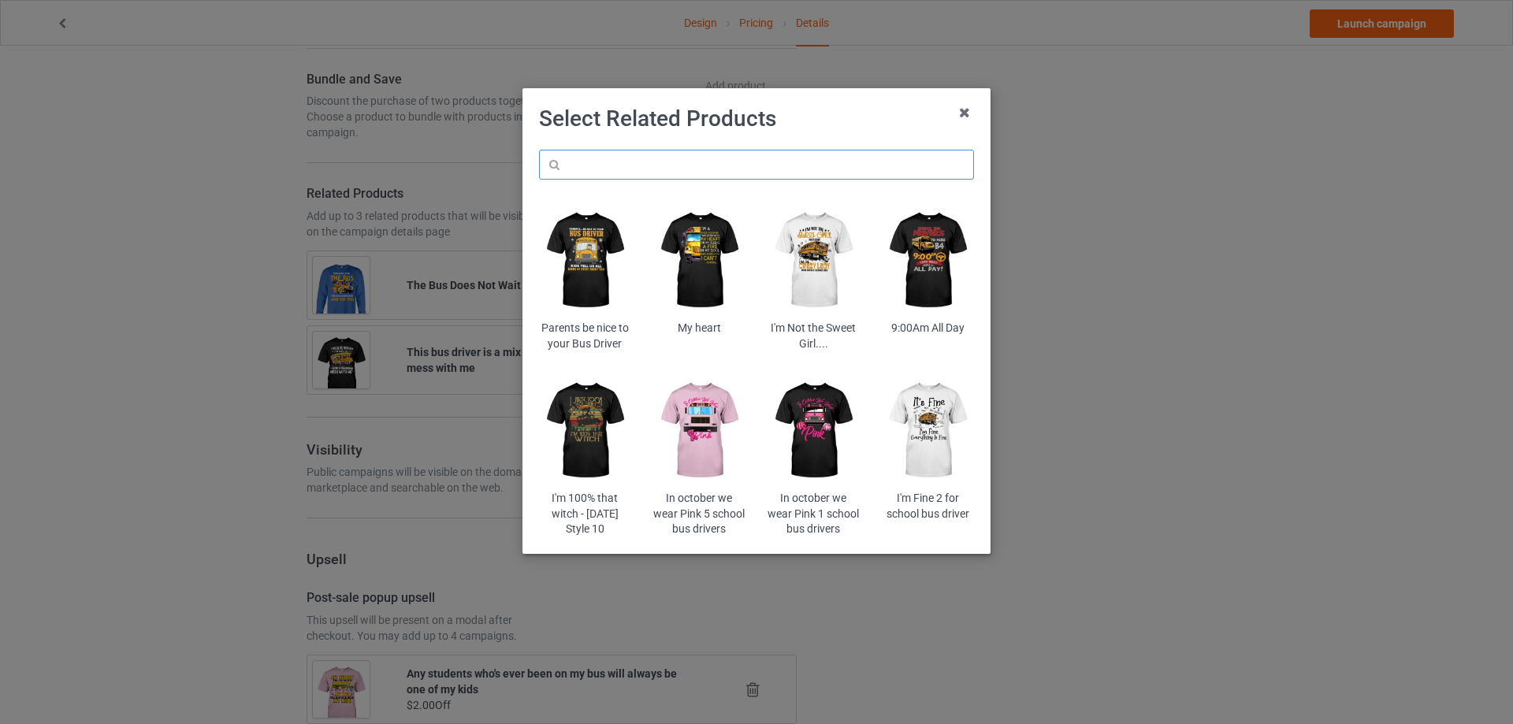
click at [706, 173] on input "text" at bounding box center [756, 165] width 435 height 30
paste input "pioc5b"
type input "pioc5b"
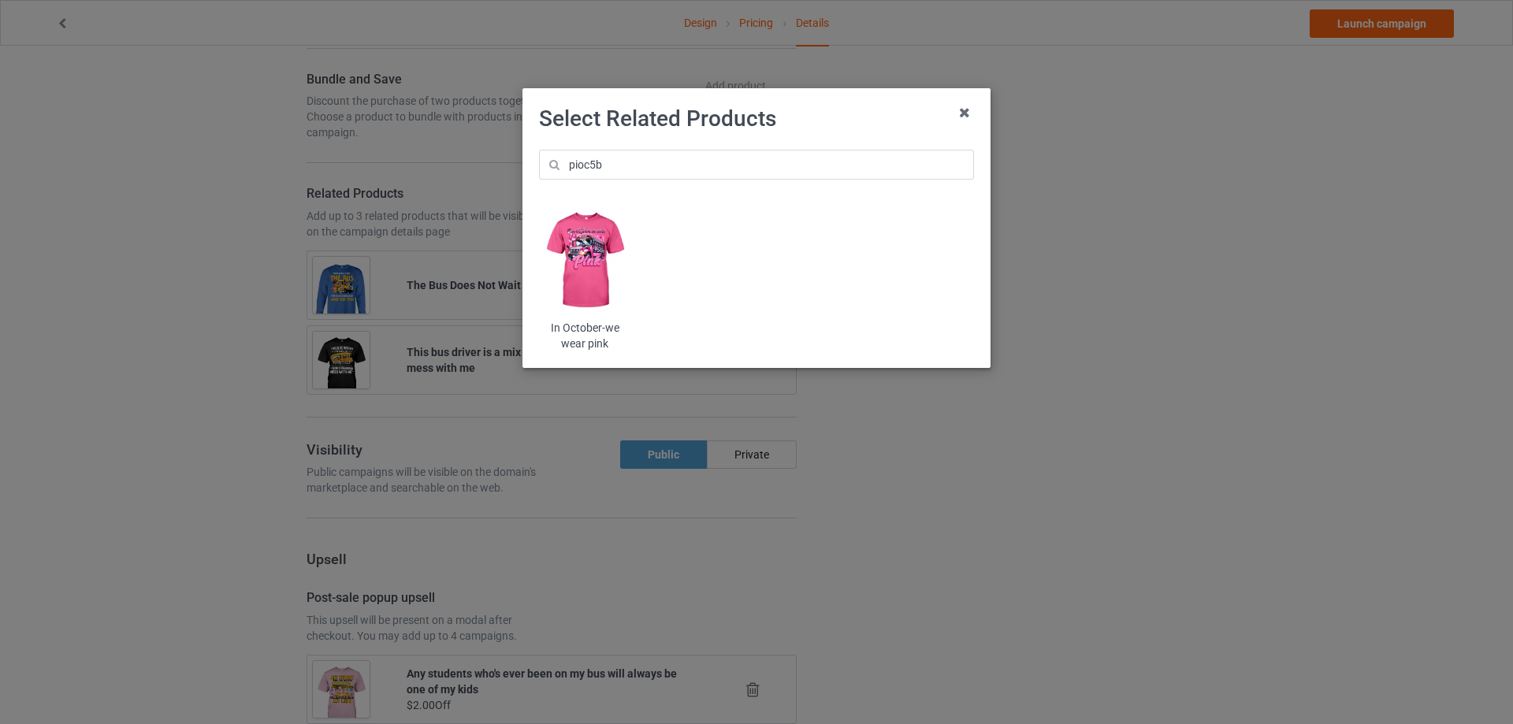
drag, startPoint x: 615, startPoint y: 256, endPoint x: 606, endPoint y: 263, distance: 11.8
click at [614, 256] on img at bounding box center [585, 260] width 92 height 115
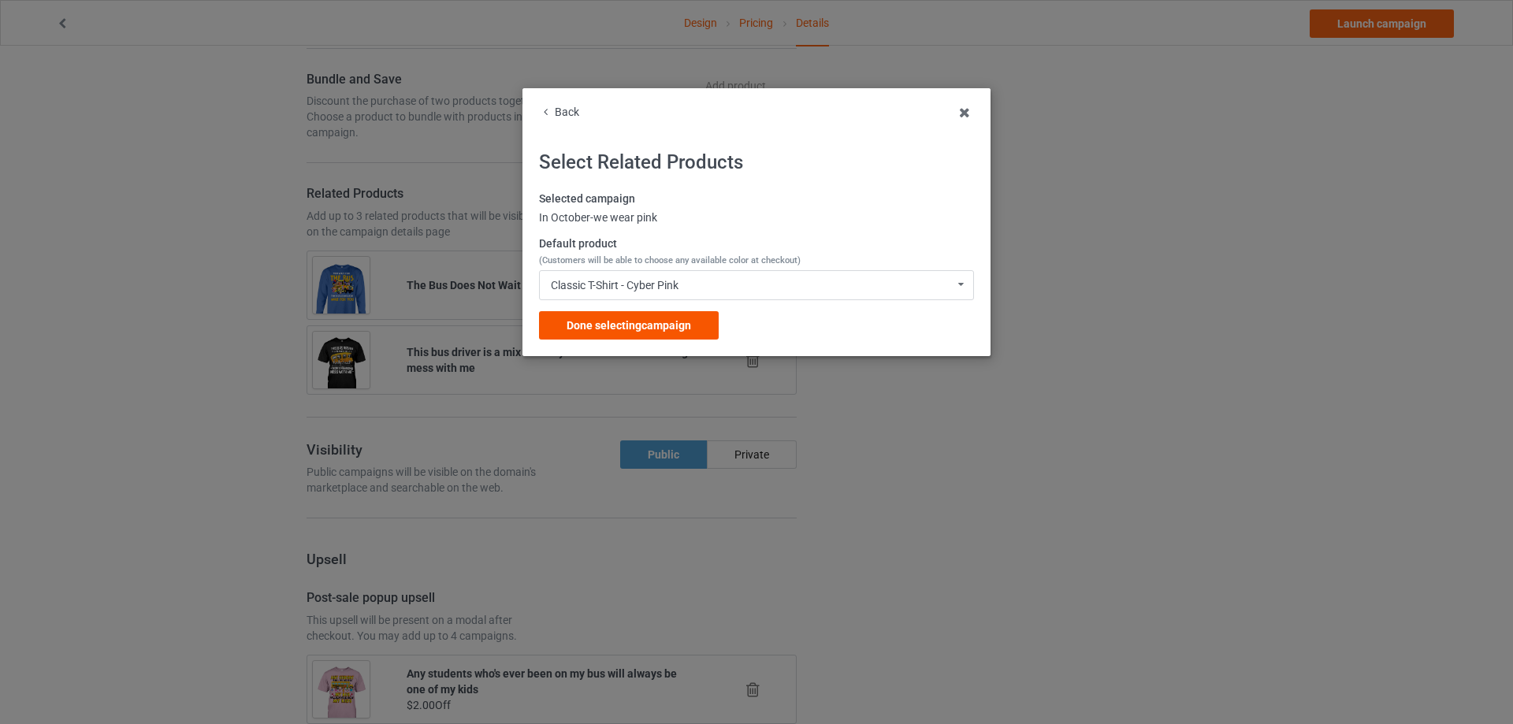
click at [595, 323] on span "Done selecting campaign" at bounding box center [629, 325] width 124 height 13
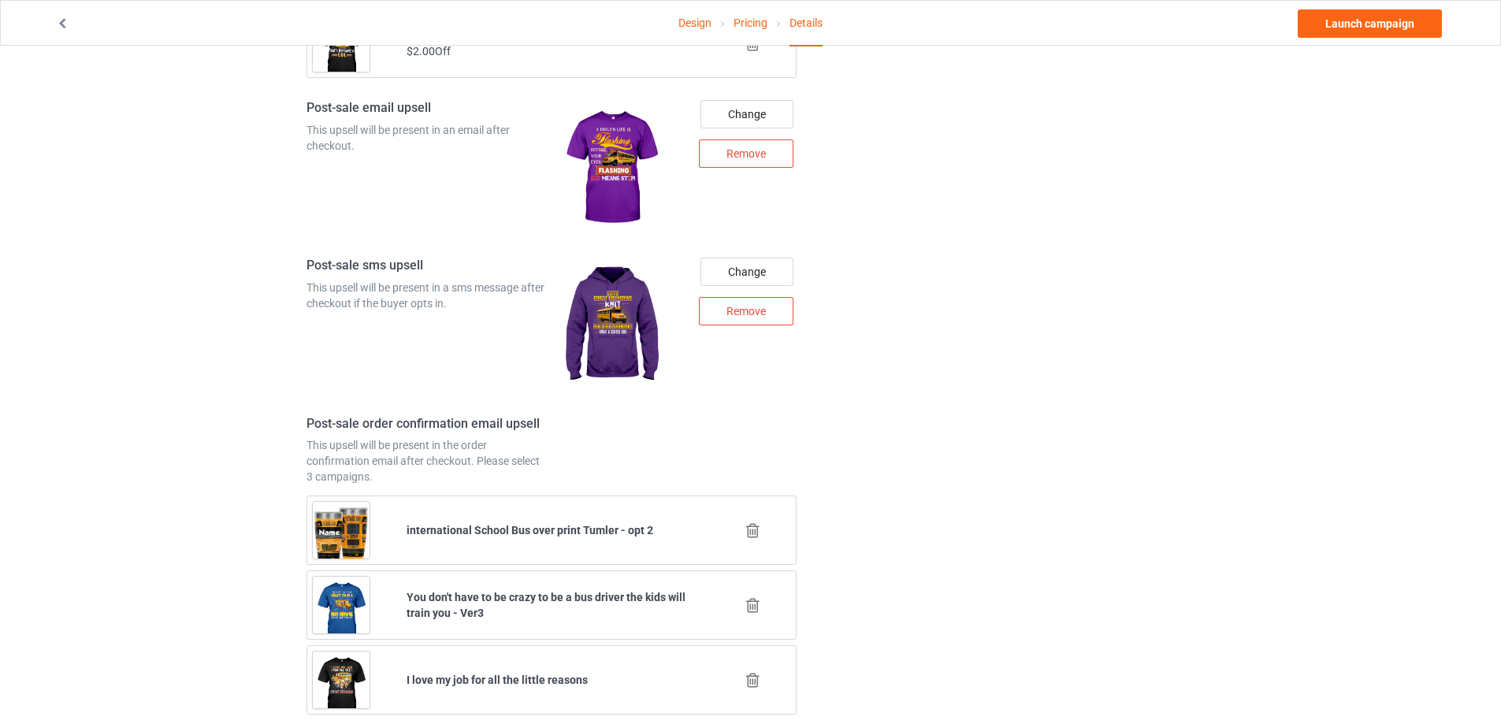
scroll to position [2008, 0]
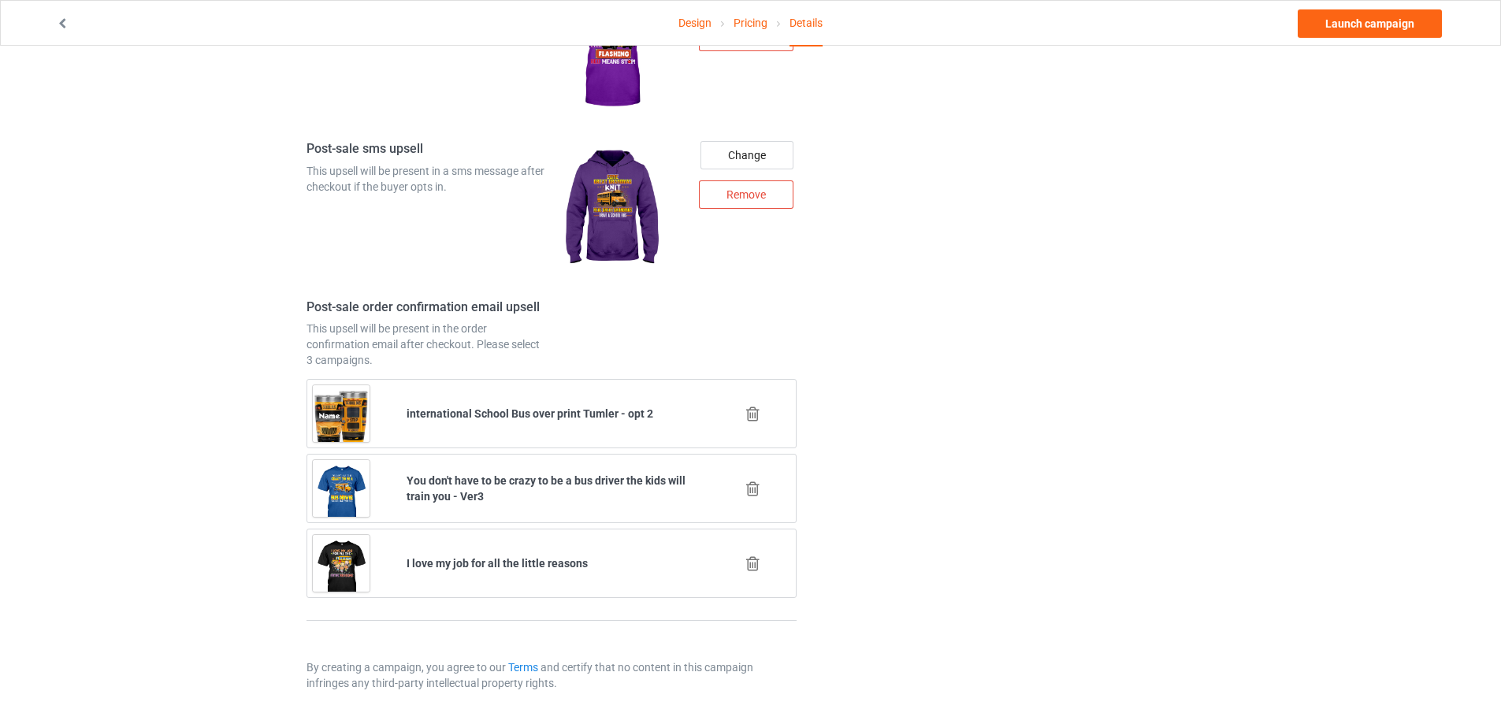
click at [752, 413] on icon at bounding box center [753, 414] width 20 height 17
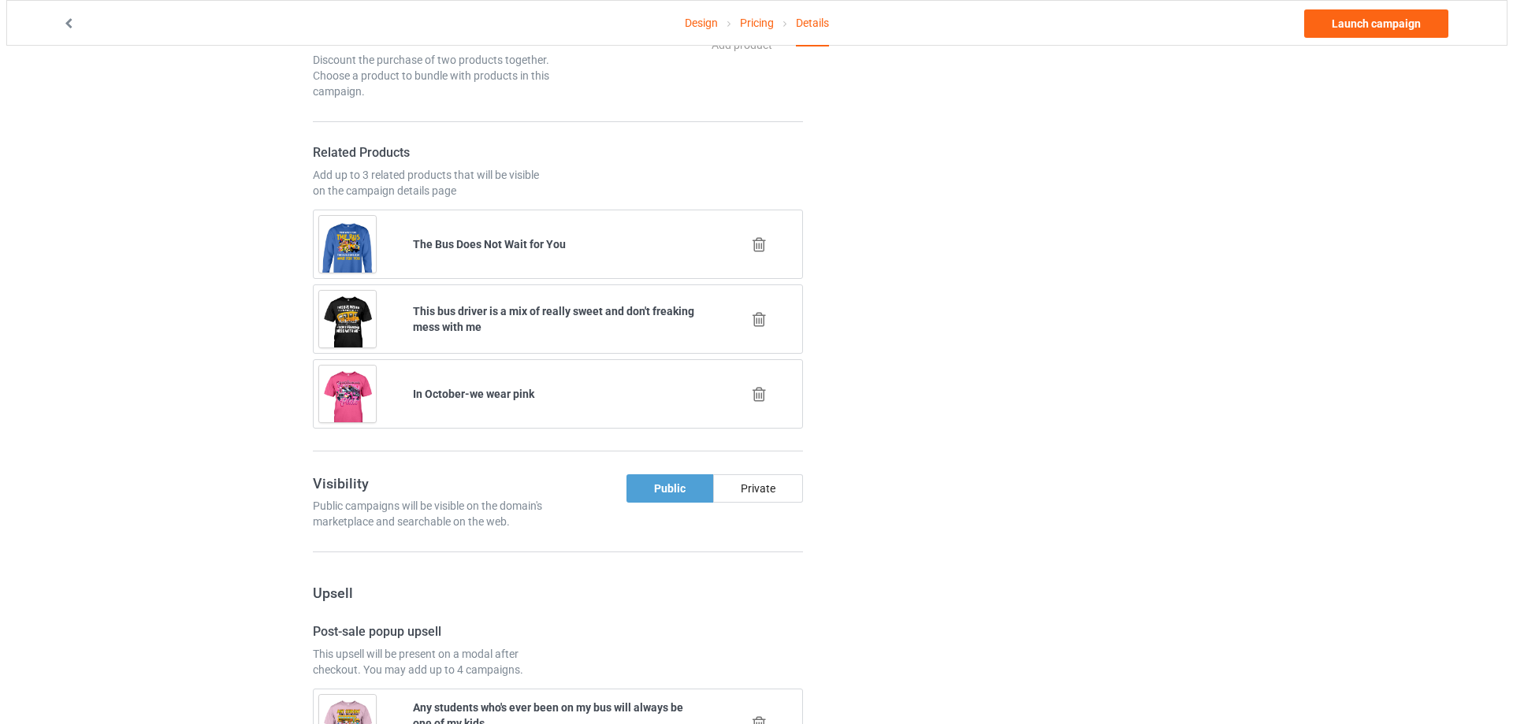
scroll to position [1933, 0]
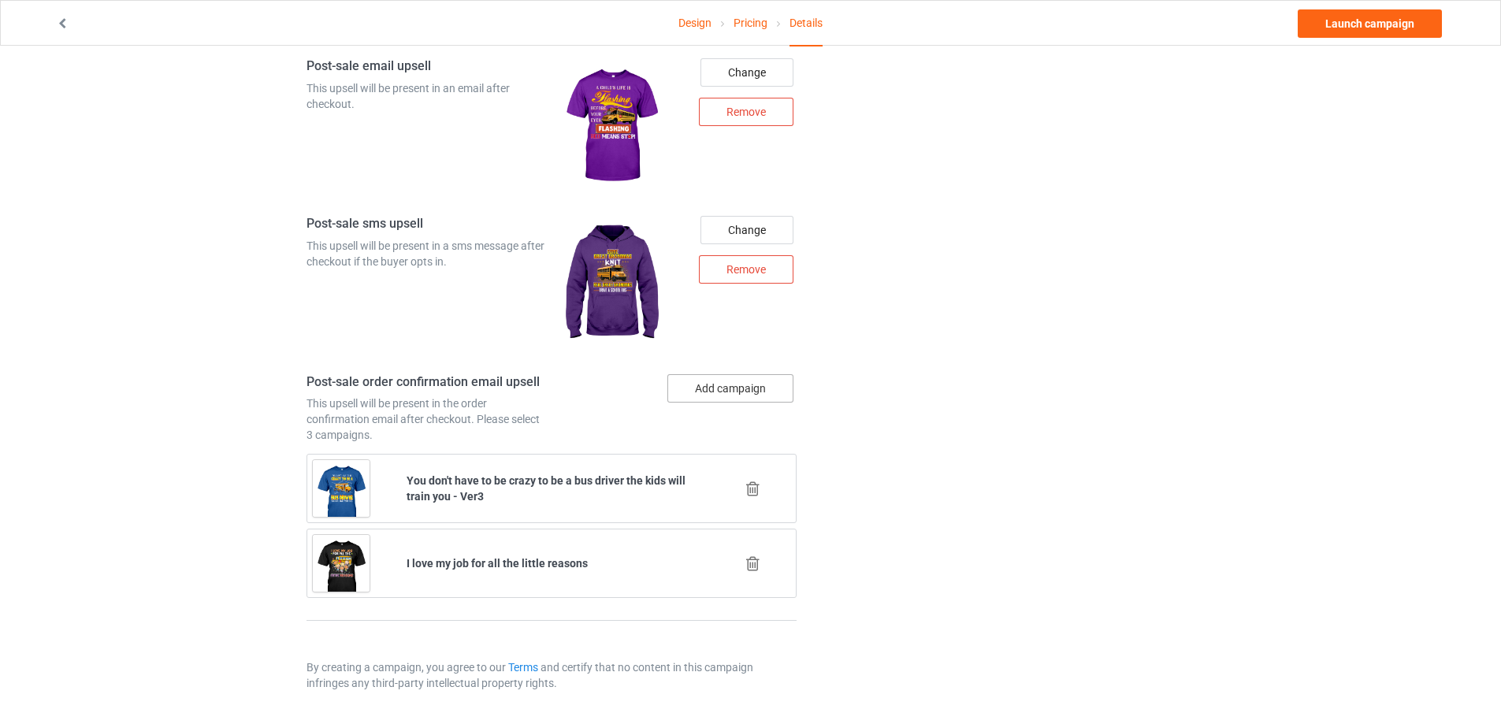
click at [745, 393] on button "Add campaign" at bounding box center [730, 388] width 126 height 28
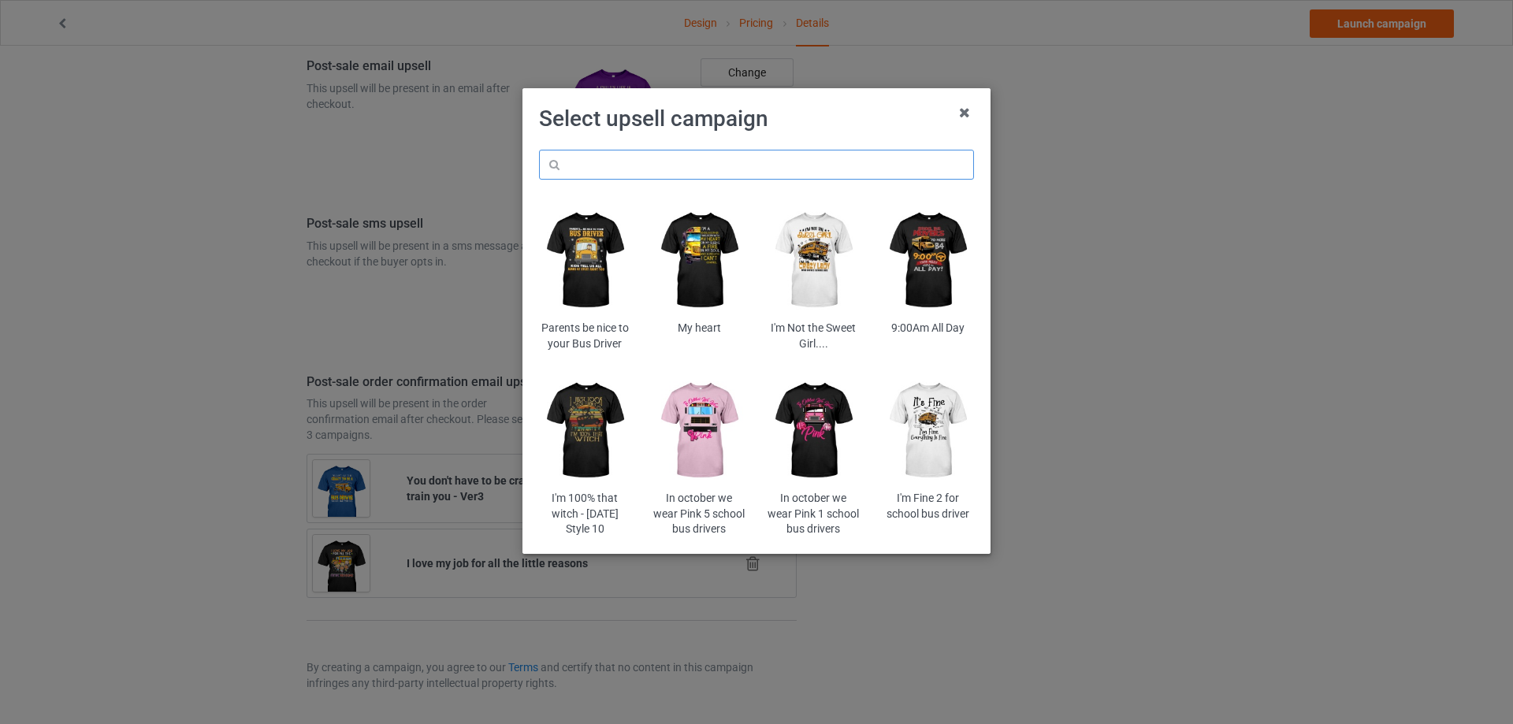
click at [689, 169] on input "text" at bounding box center [756, 165] width 435 height 30
paste input "dahasb"
type input "dahasb"
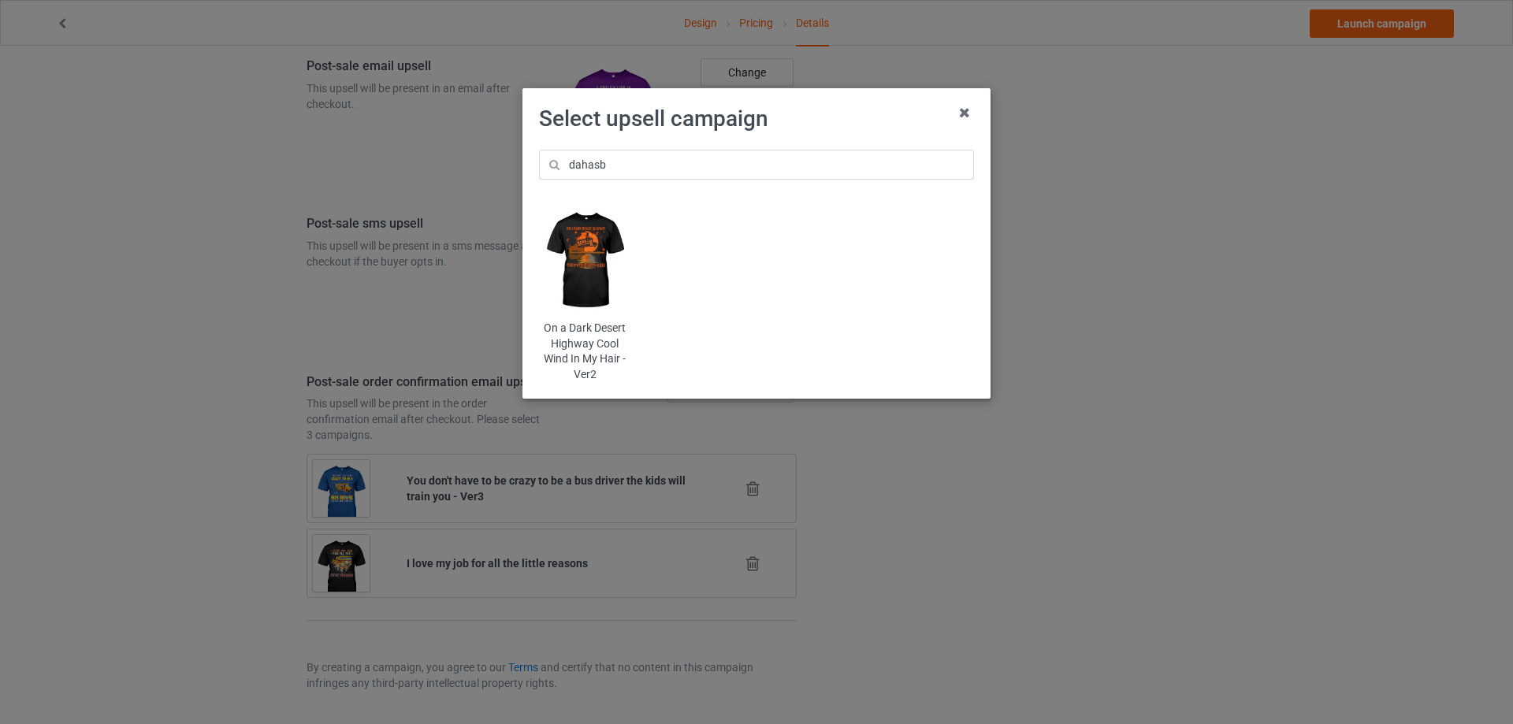
click at [582, 239] on img at bounding box center [585, 260] width 92 height 115
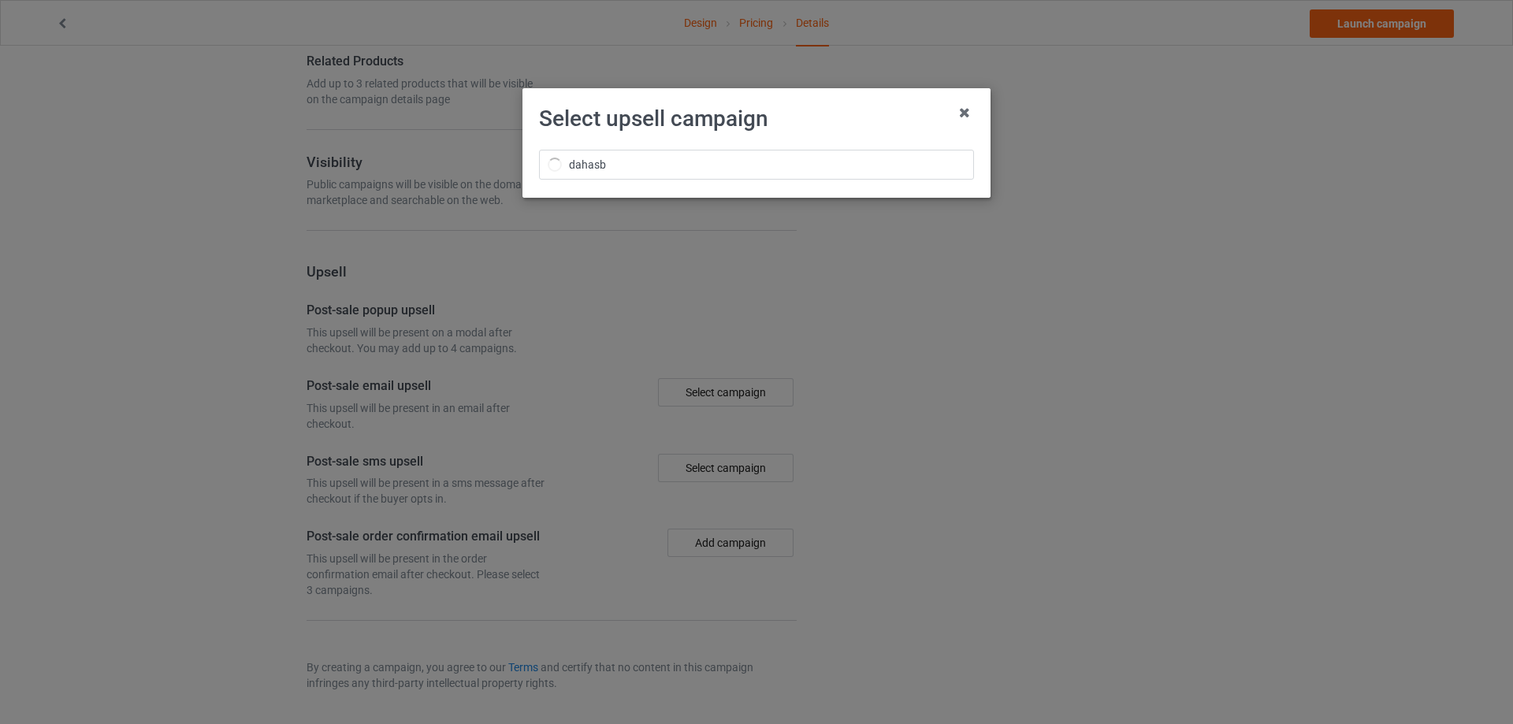
scroll to position [1933, 0]
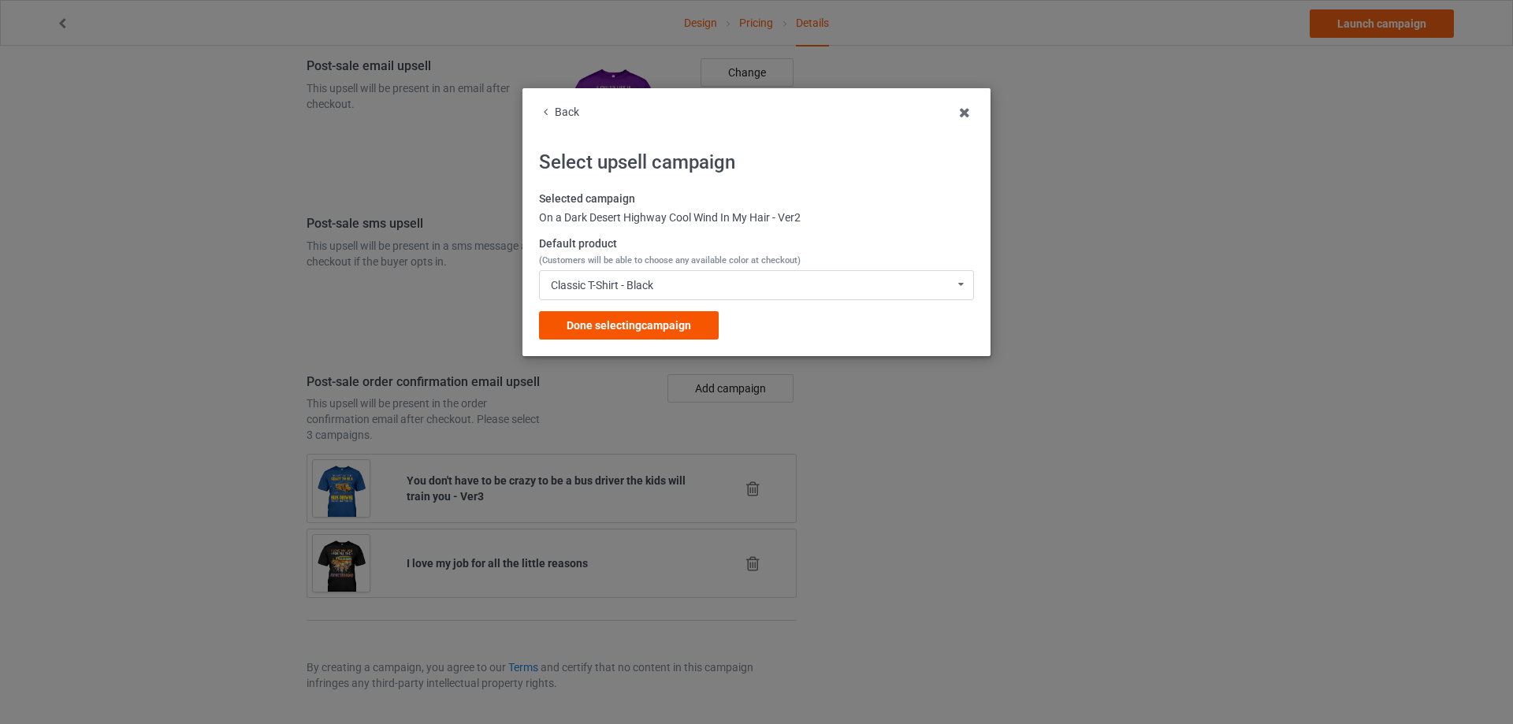
drag, startPoint x: 613, startPoint y: 310, endPoint x: 612, endPoint y: 321, distance: 11.1
click at [613, 311] on div "Selected campaign On a Dark Desert Highway Cool Wind In My Hair - Ver2 Default …" at bounding box center [756, 265] width 435 height 148
click at [611, 324] on span "Done selecting campaign" at bounding box center [629, 325] width 124 height 13
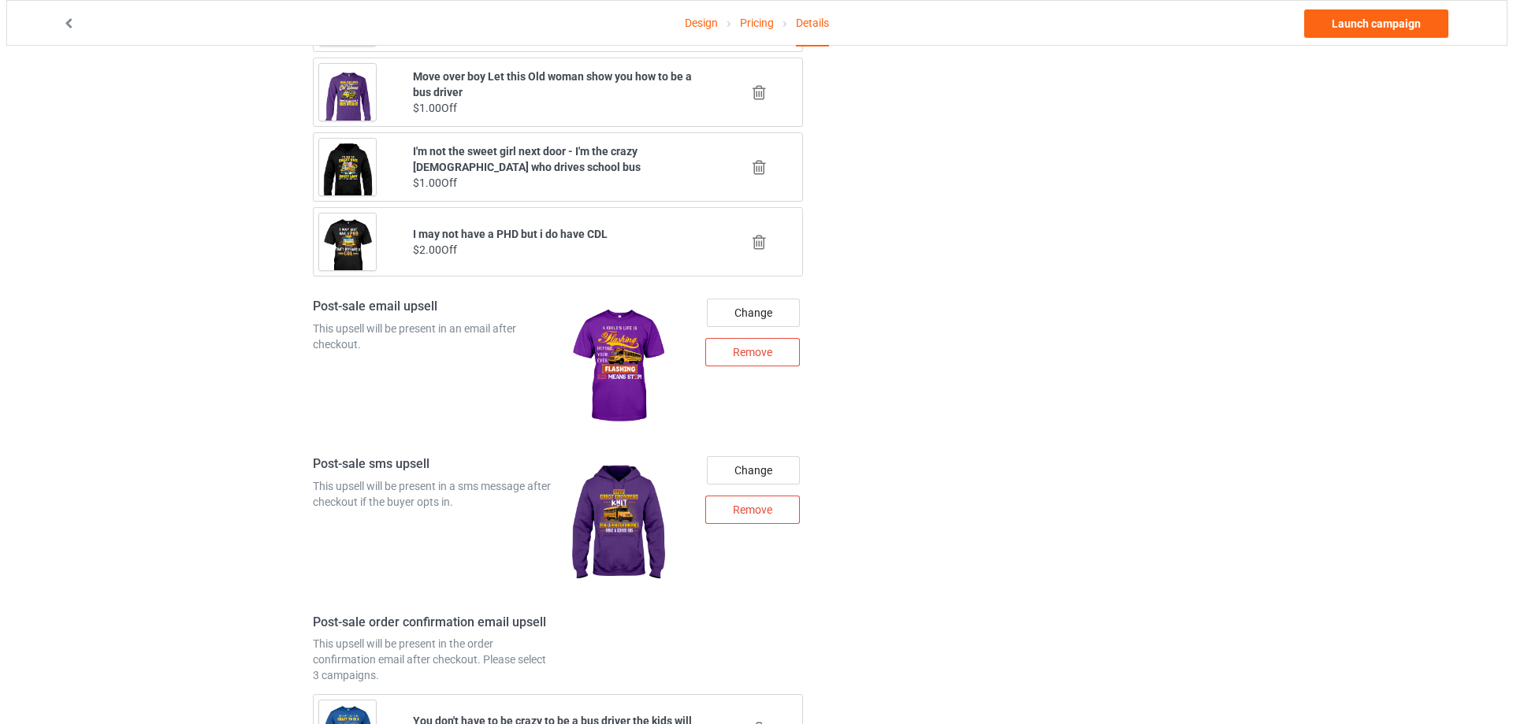
scroll to position [1614, 0]
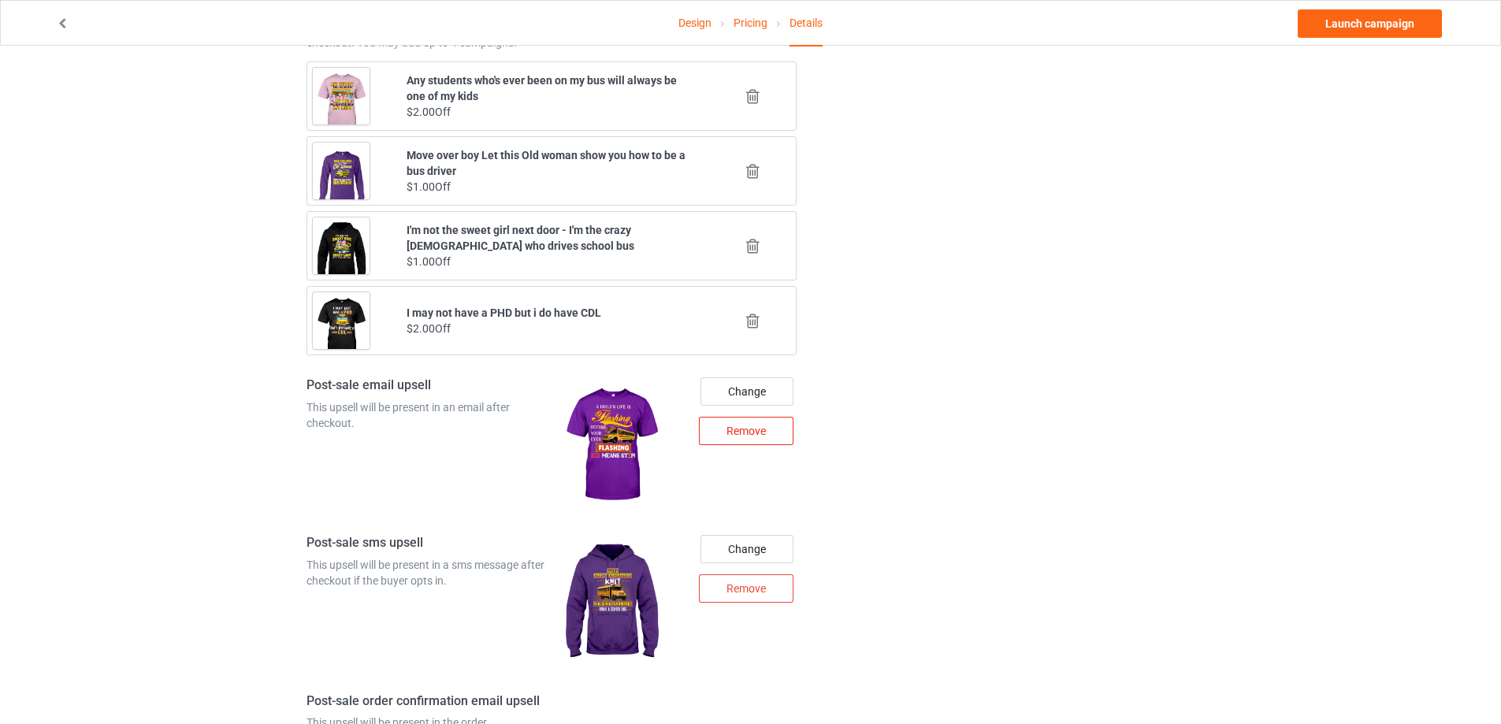
click at [759, 438] on div "Remove" at bounding box center [746, 431] width 95 height 28
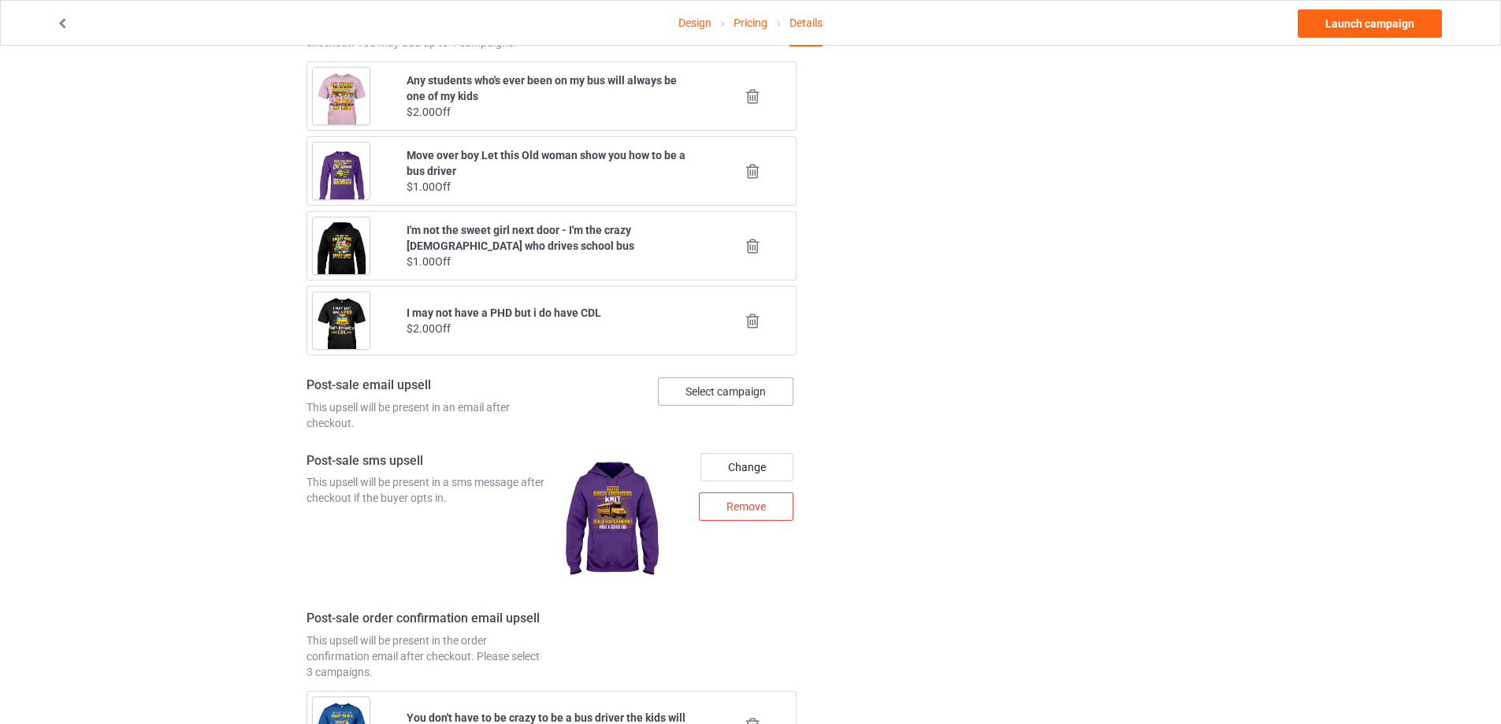
click at [752, 395] on div "Select campaign" at bounding box center [726, 391] width 136 height 28
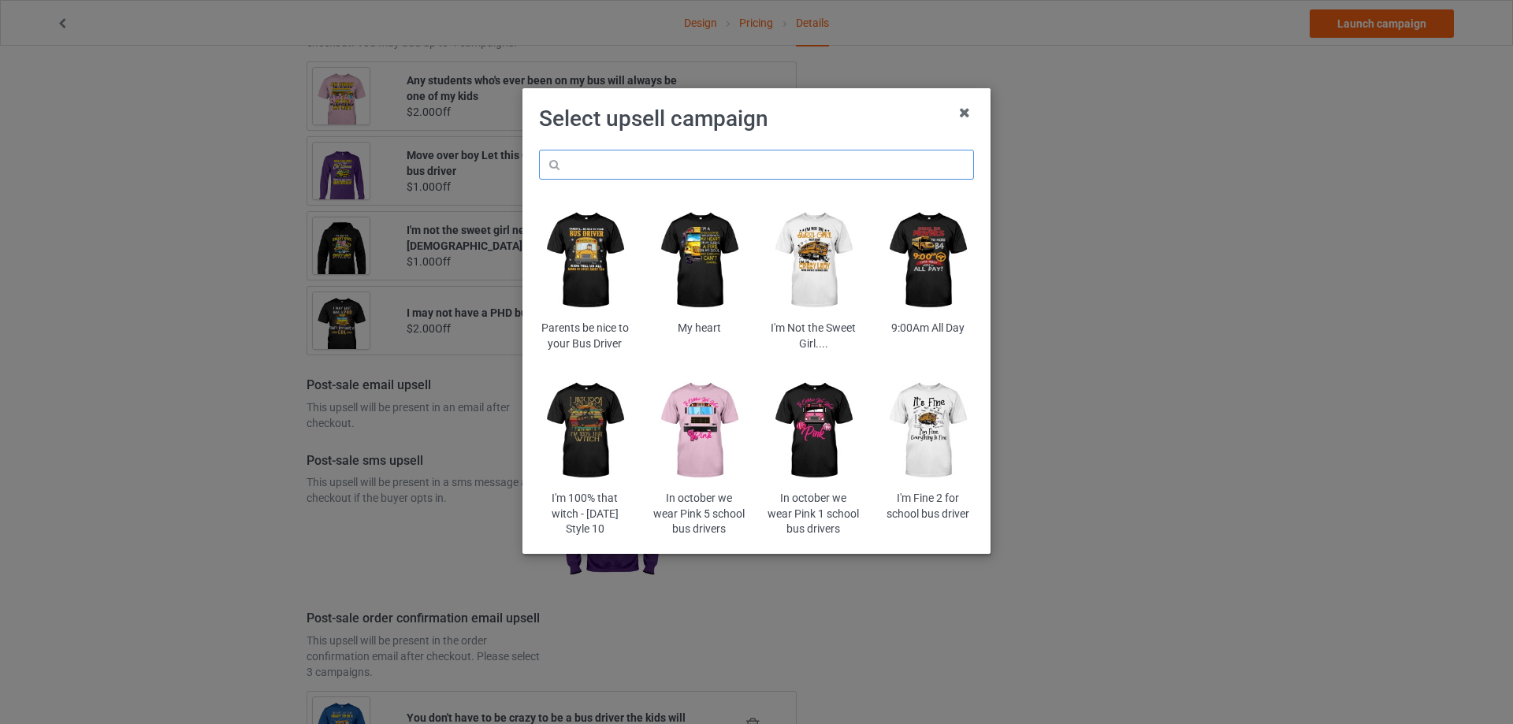
click at [716, 165] on input "text" at bounding box center [756, 165] width 435 height 30
type input "mix"
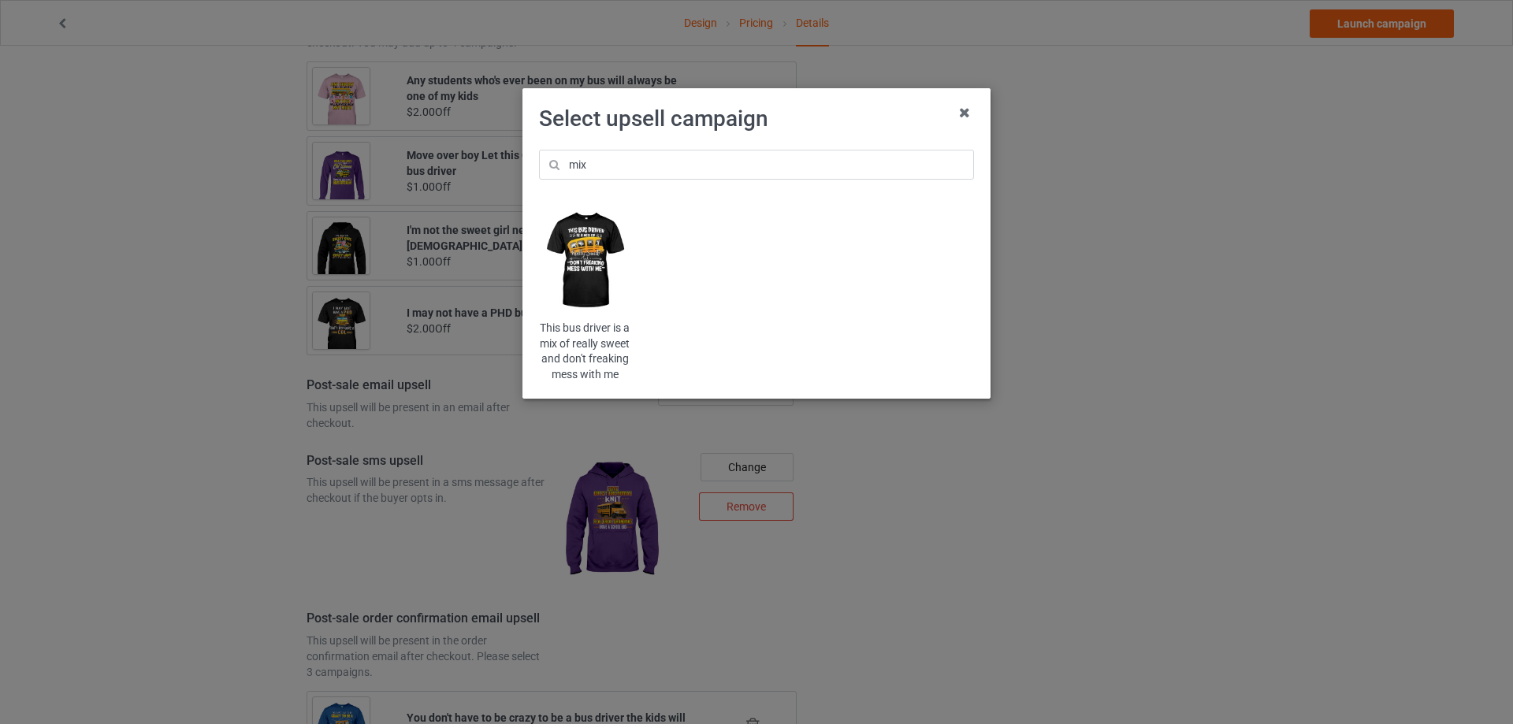
click at [611, 243] on img at bounding box center [585, 260] width 92 height 115
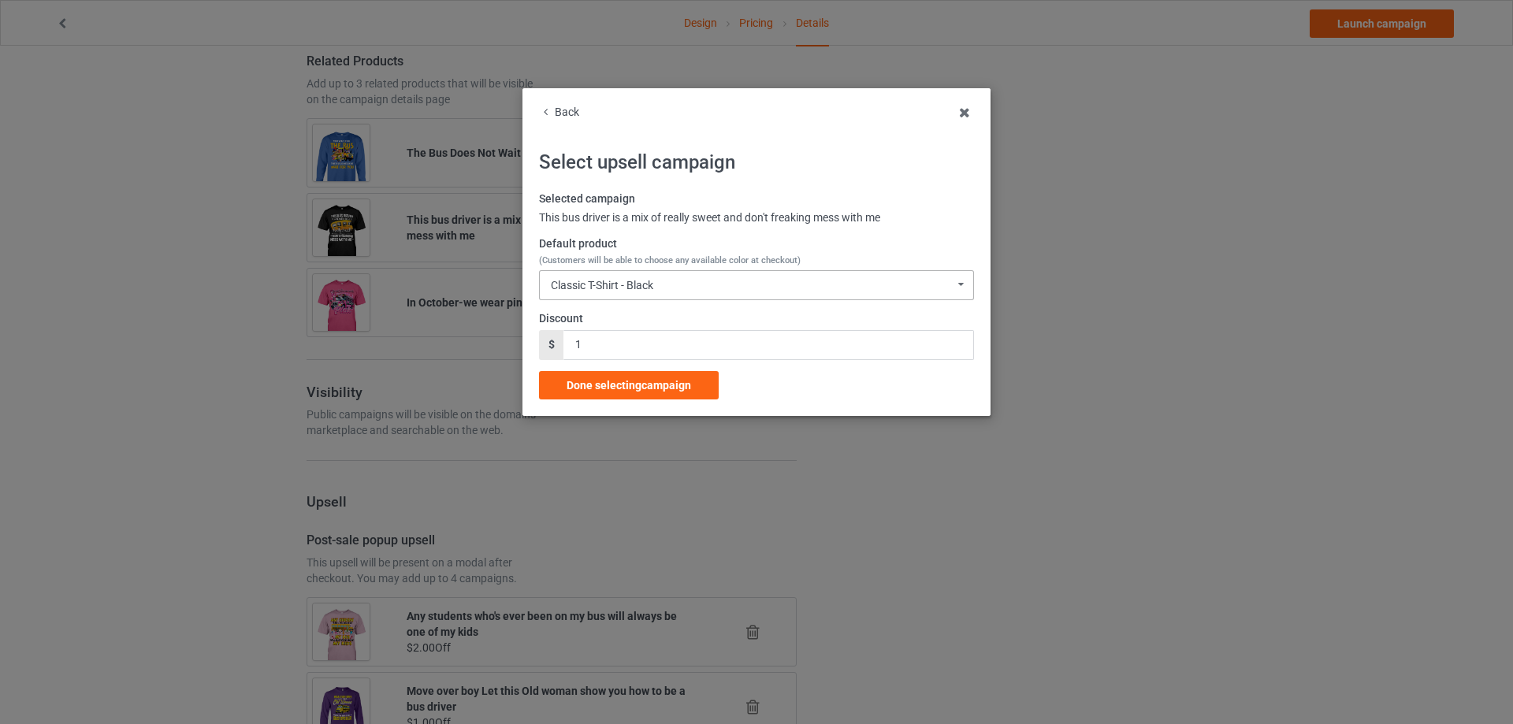
scroll to position [1614, 0]
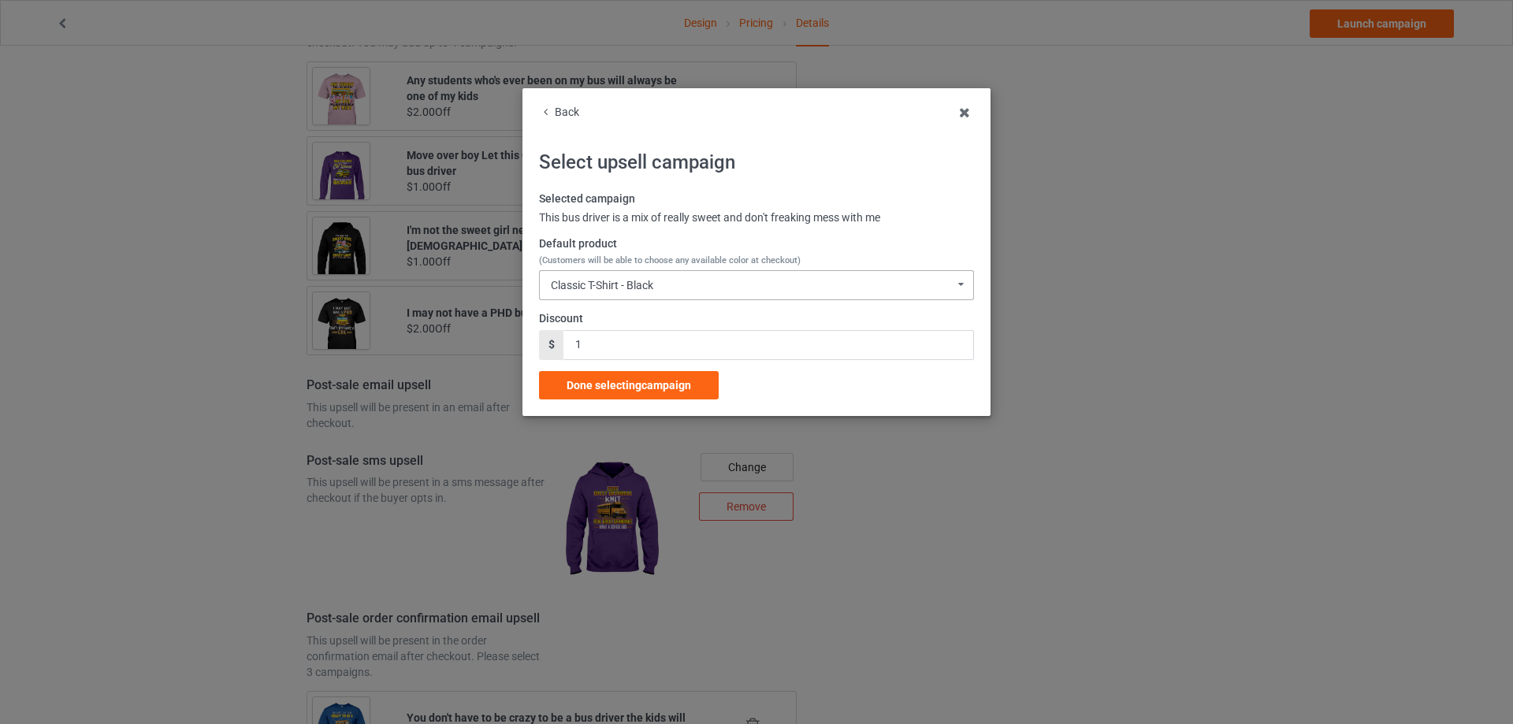
click at [649, 288] on div "Classic T-Shirt - Black" at bounding box center [602, 285] width 102 height 11
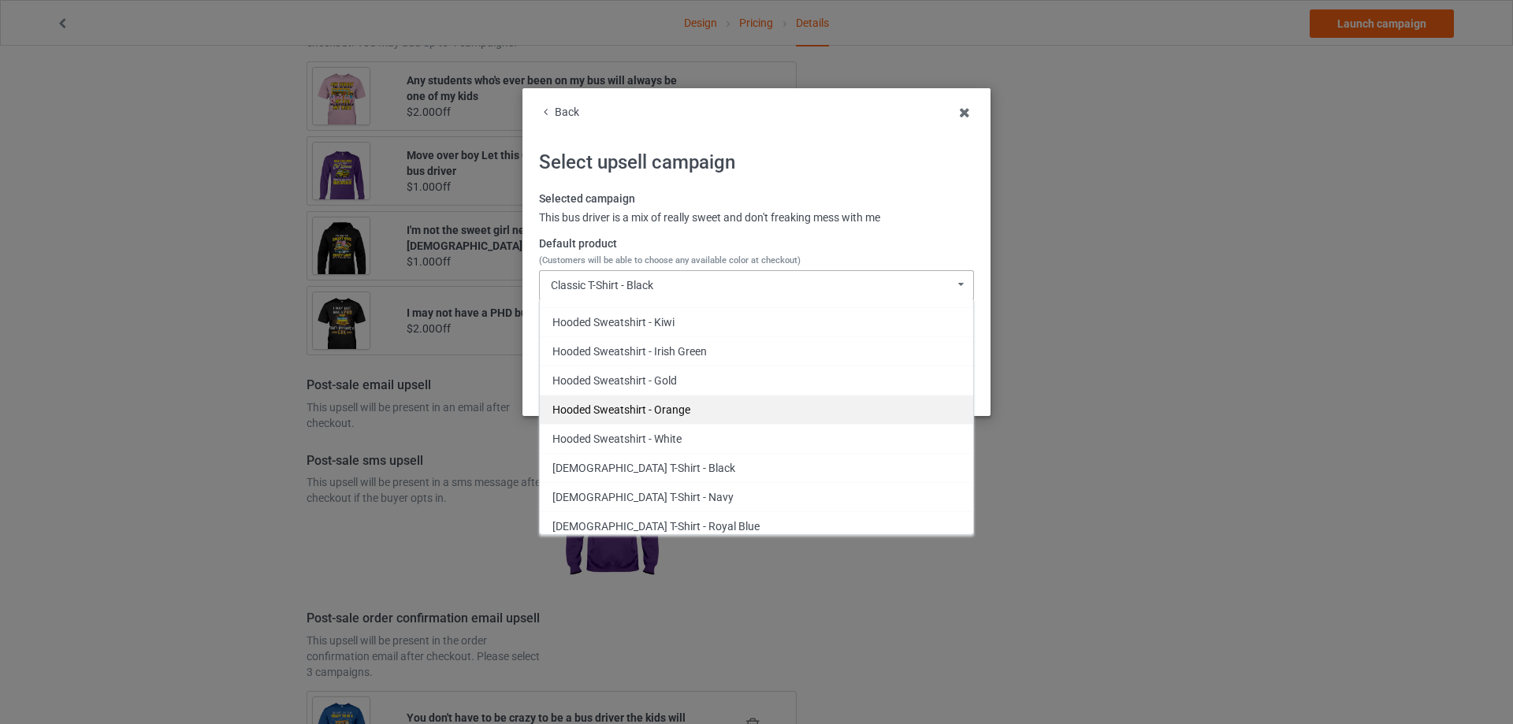
scroll to position [788, 0]
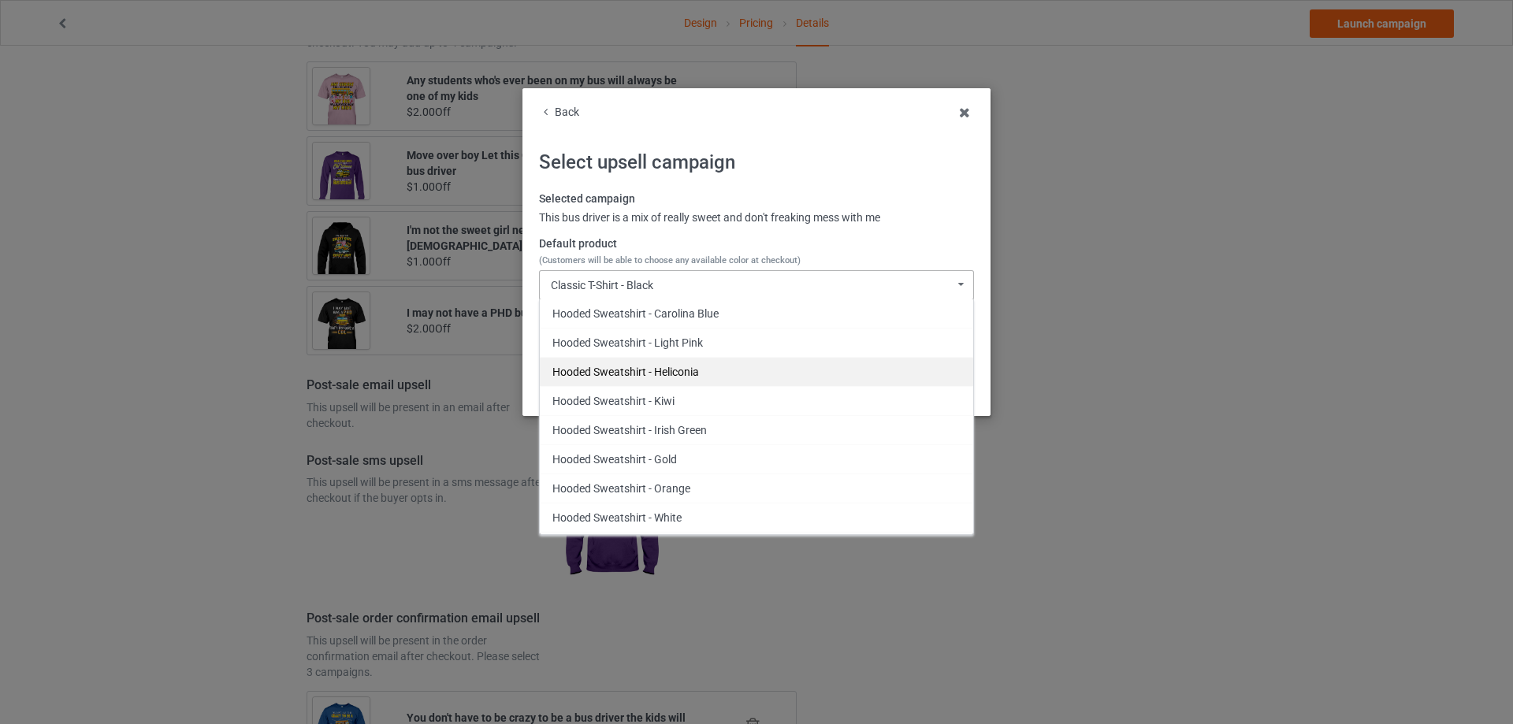
click at [675, 375] on div "Hooded Sweatshirt - Heliconia" at bounding box center [756, 371] width 433 height 29
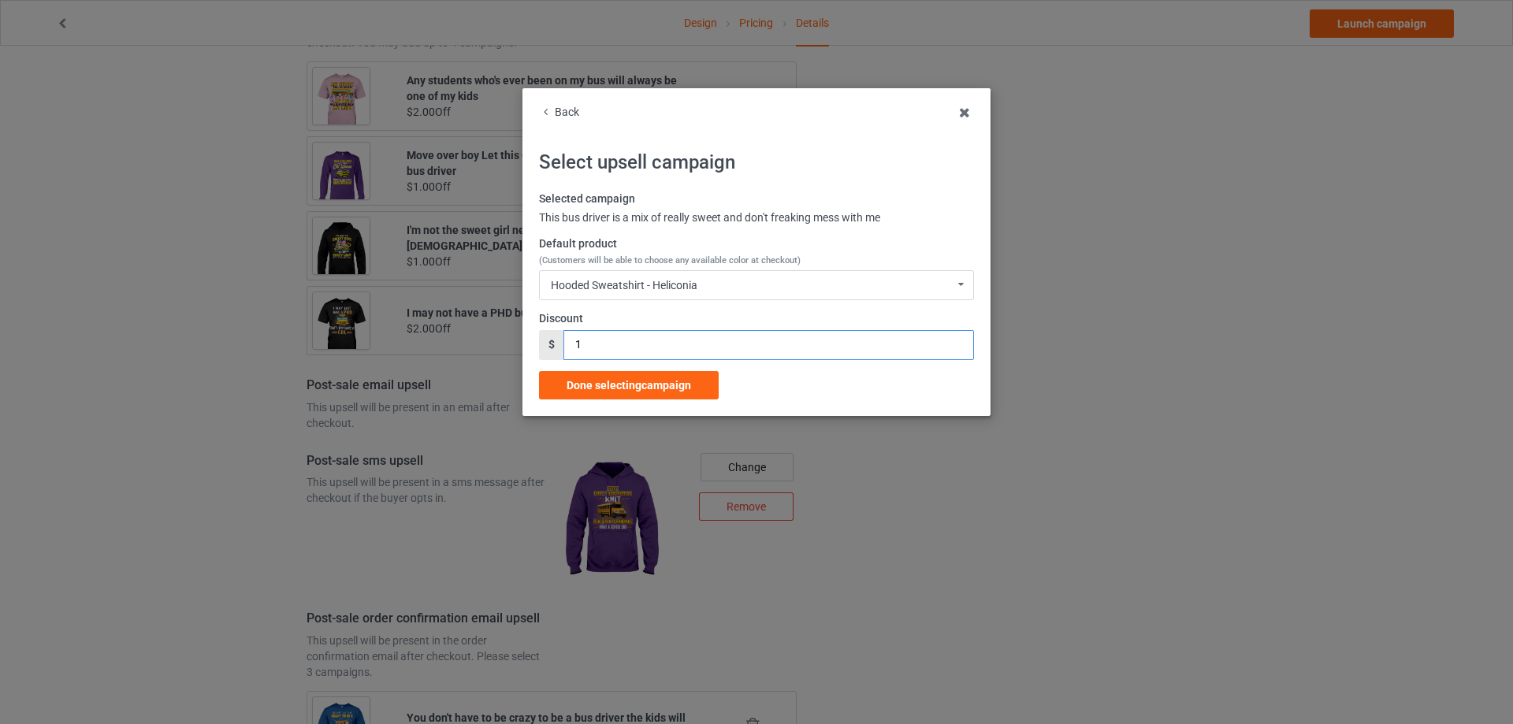
drag, startPoint x: 585, startPoint y: 360, endPoint x: 548, endPoint y: 363, distance: 37.2
click at [548, 363] on div "Selected campaign This bus driver is a mix of really sweet and don't freaking m…" at bounding box center [756, 295] width 435 height 208
type input "2"
click at [622, 379] on span "Done selecting campaign" at bounding box center [629, 385] width 124 height 13
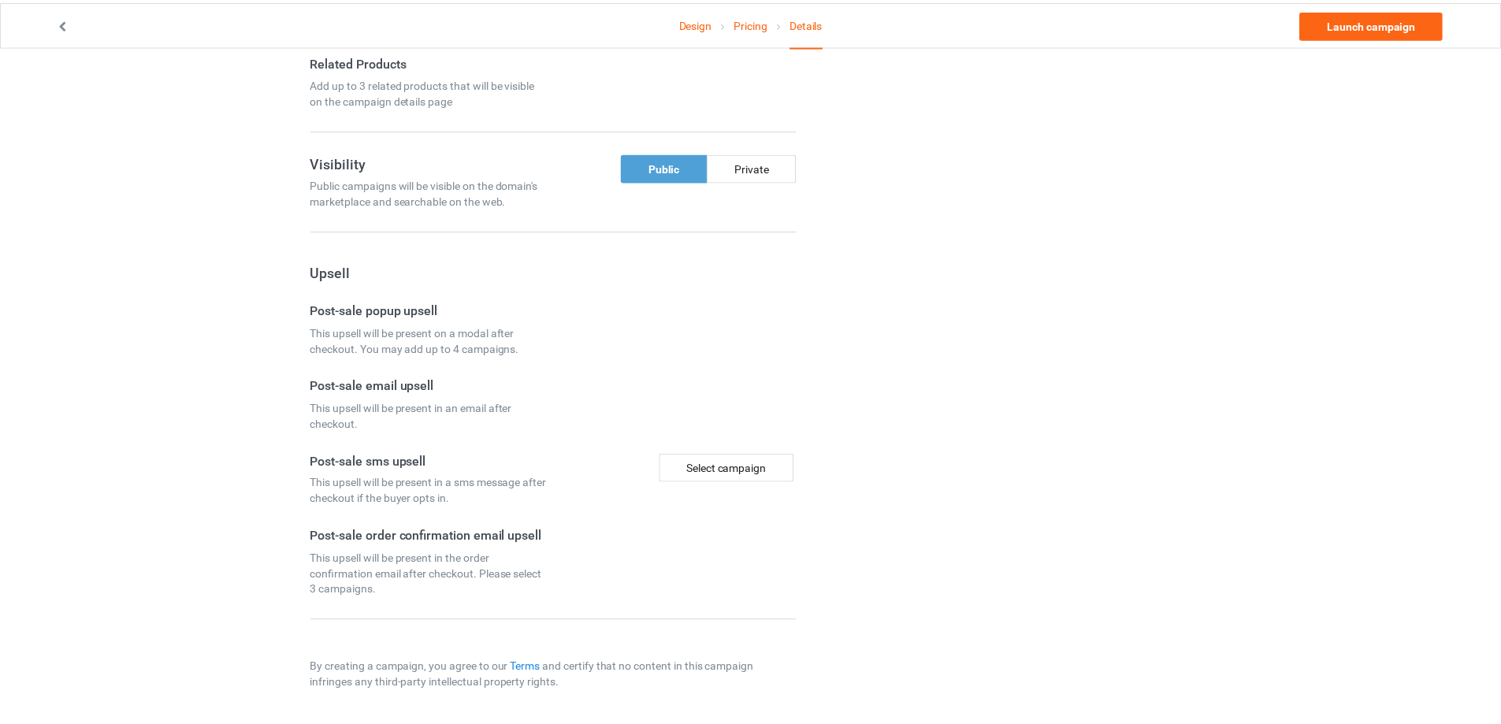
scroll to position [1078, 0]
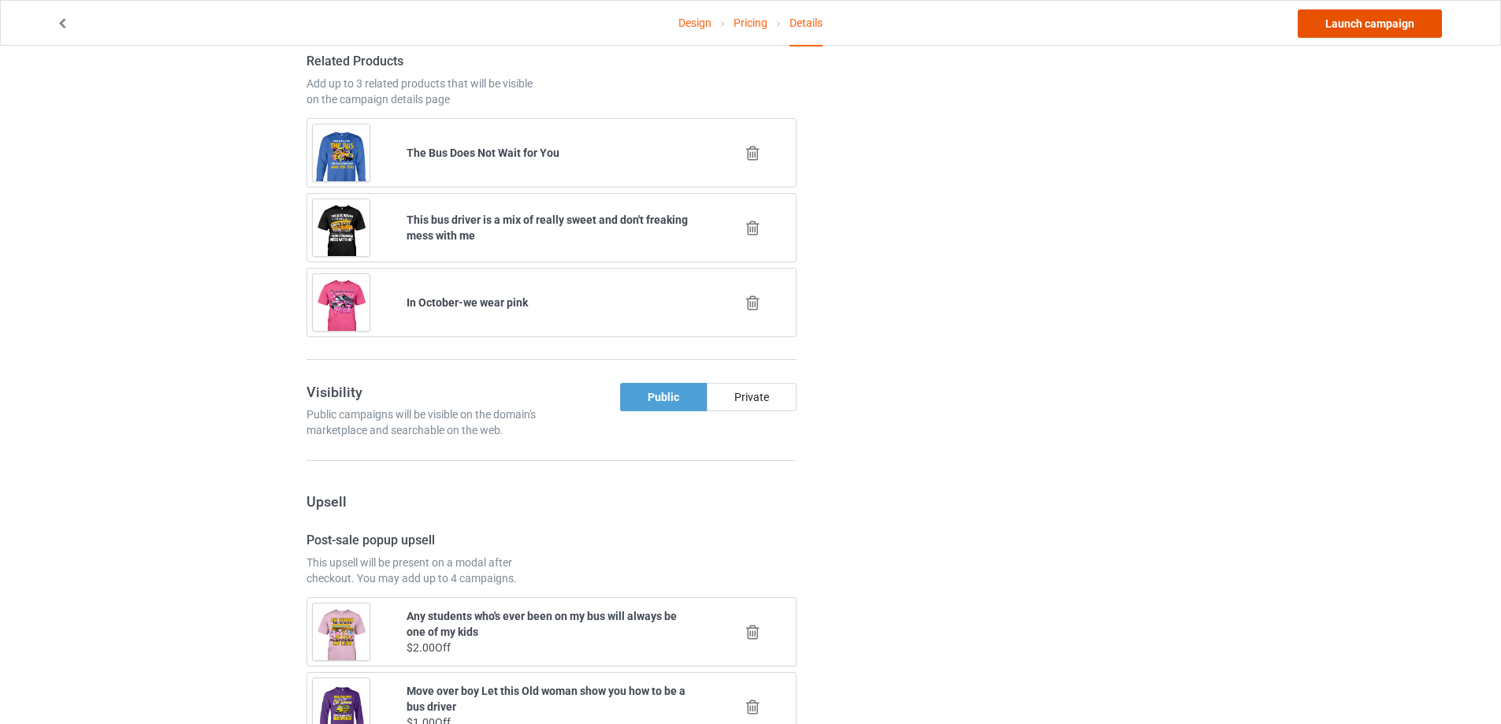
click at [1347, 32] on link "Launch campaign" at bounding box center [1370, 23] width 144 height 28
